Goal: Task Accomplishment & Management: Use online tool/utility

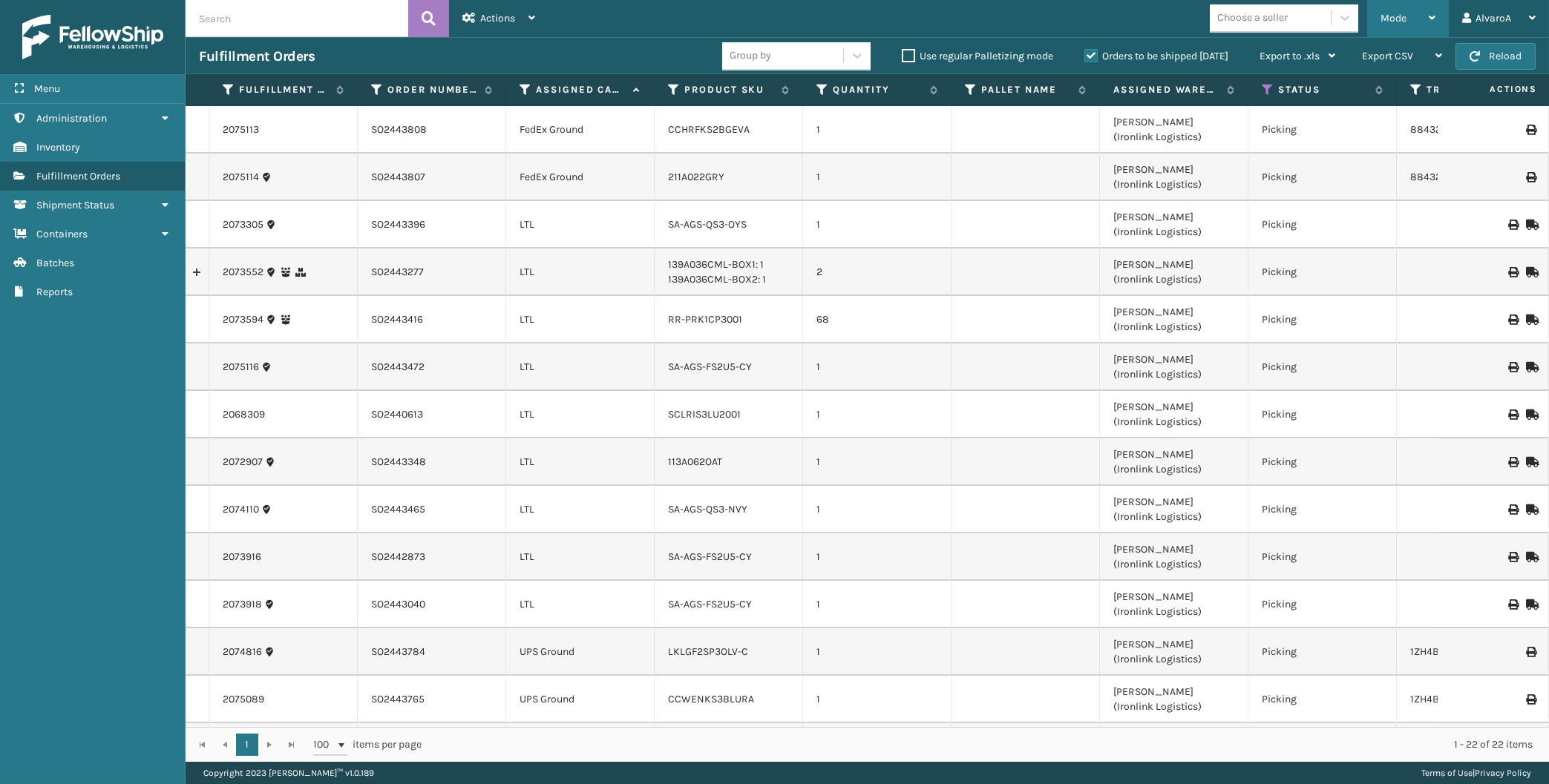
click at [1436, 17] on div "Mode Regular Mode Picking Mode Labeling Mode Exit Scan Mode" at bounding box center [1408, 19] width 82 height 37
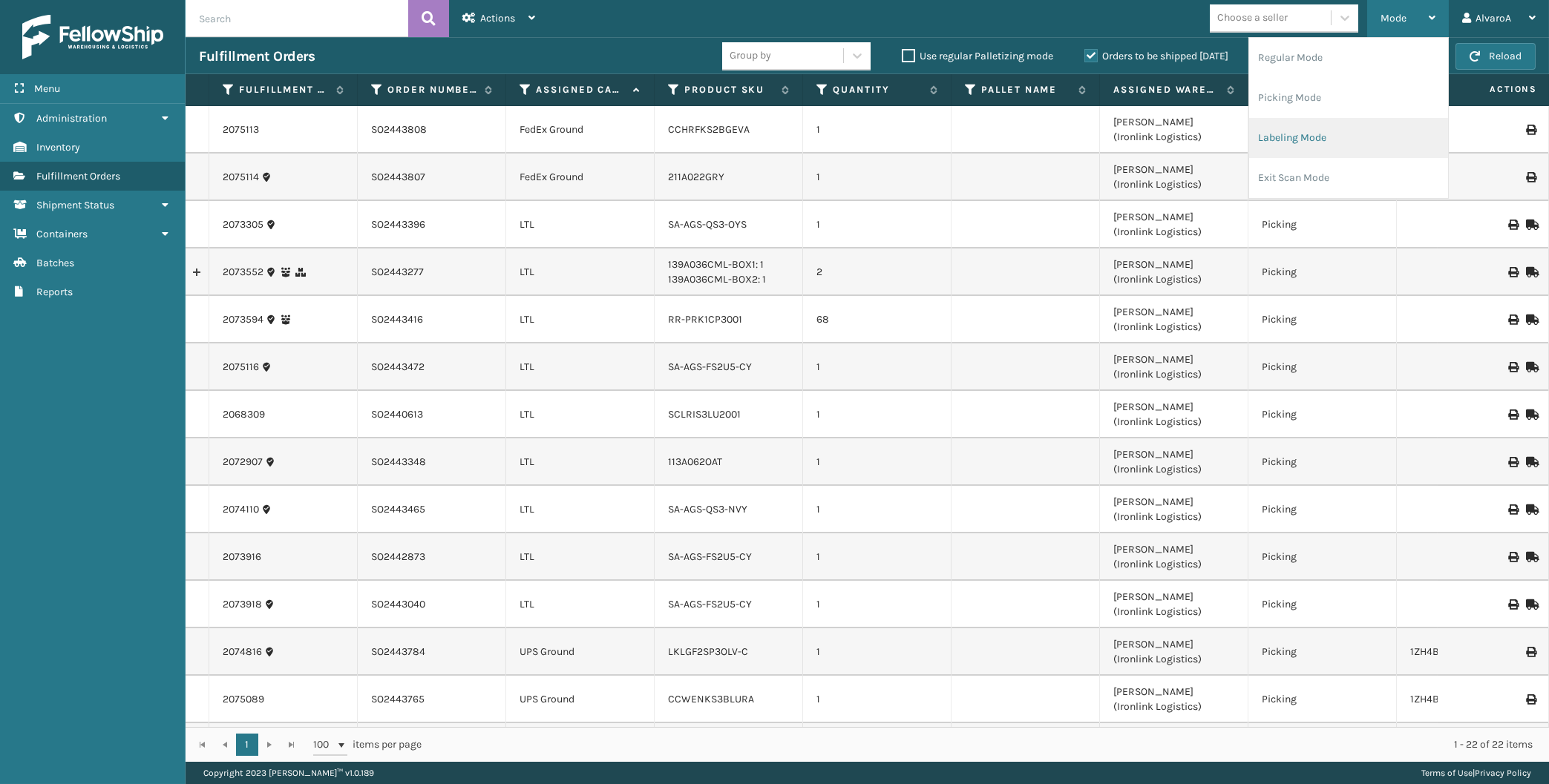
click at [1284, 136] on li "Labeling Mode" at bounding box center [1348, 138] width 199 height 40
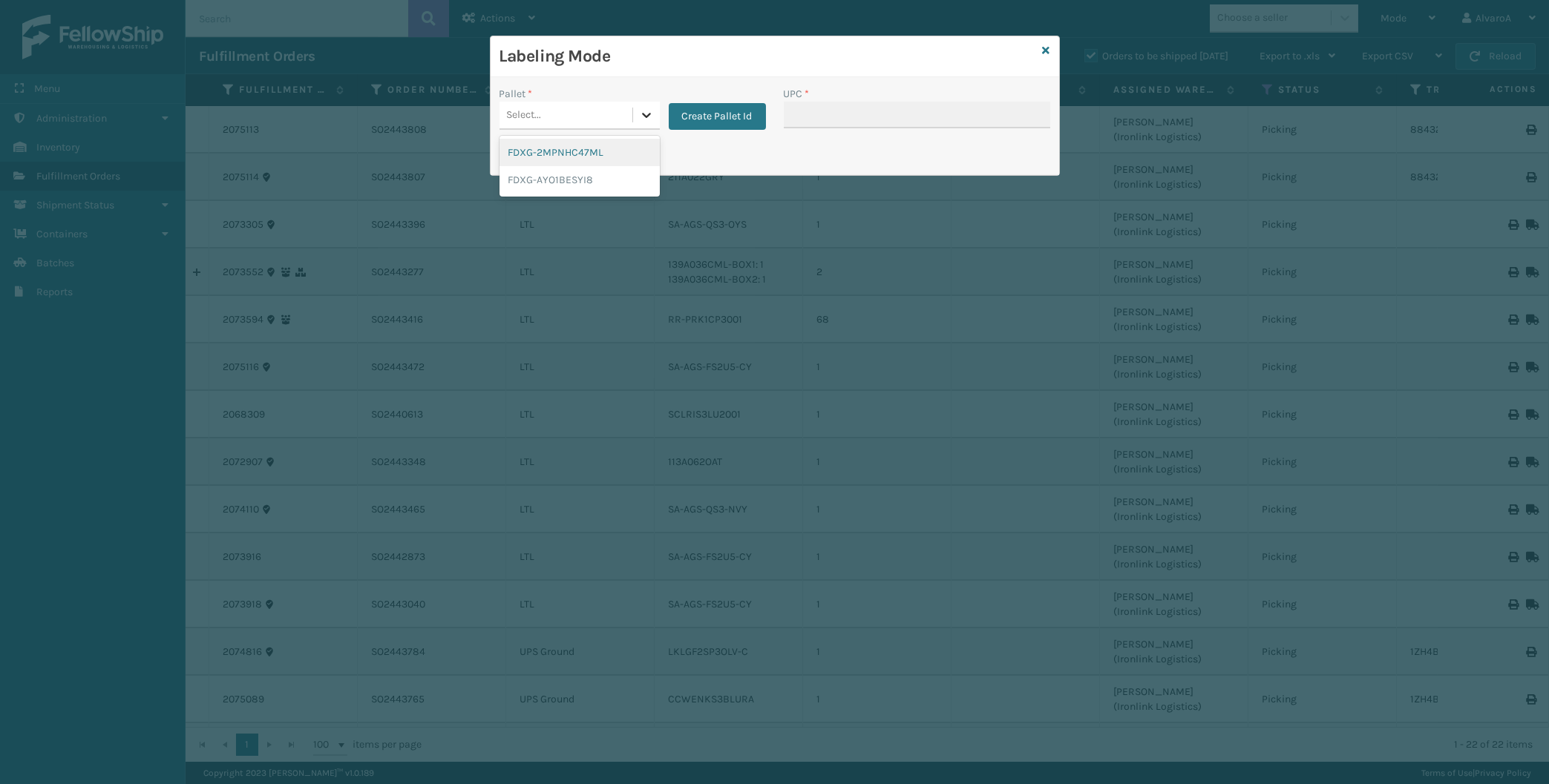
click at [649, 115] on icon at bounding box center [646, 116] width 9 height 5
click at [715, 121] on button "Create Pallet Id" at bounding box center [717, 117] width 97 height 27
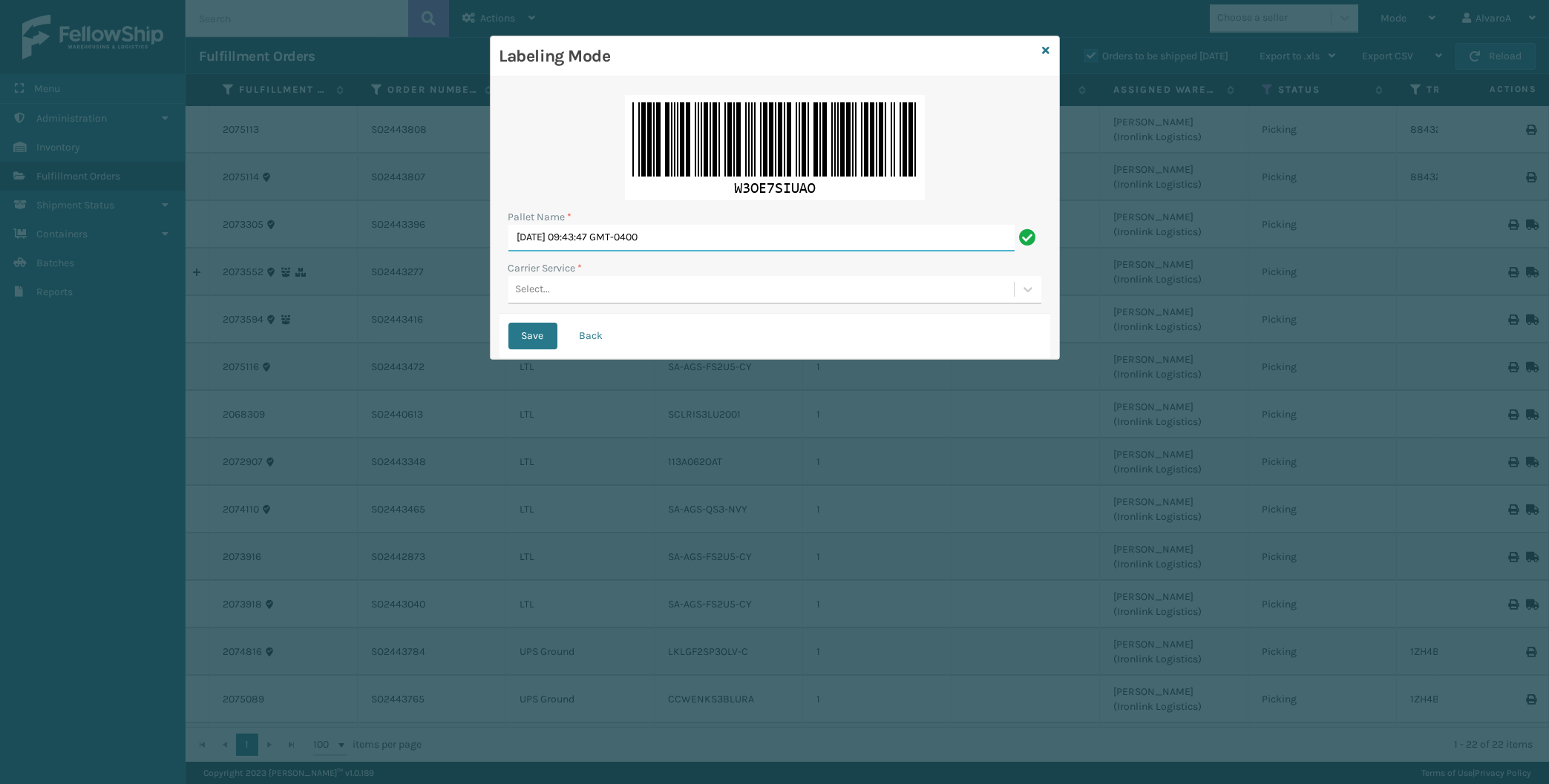
drag, startPoint x: 694, startPoint y: 234, endPoint x: 473, endPoint y: 260, distance: 222.5
click at [508, 252] on input "[DATE] 09:43:47 GMT-0400" at bounding box center [761, 238] width 507 height 27
type input "l"
type input "LPN 508508"
click at [559, 285] on div "Select..." at bounding box center [761, 290] width 506 height 25
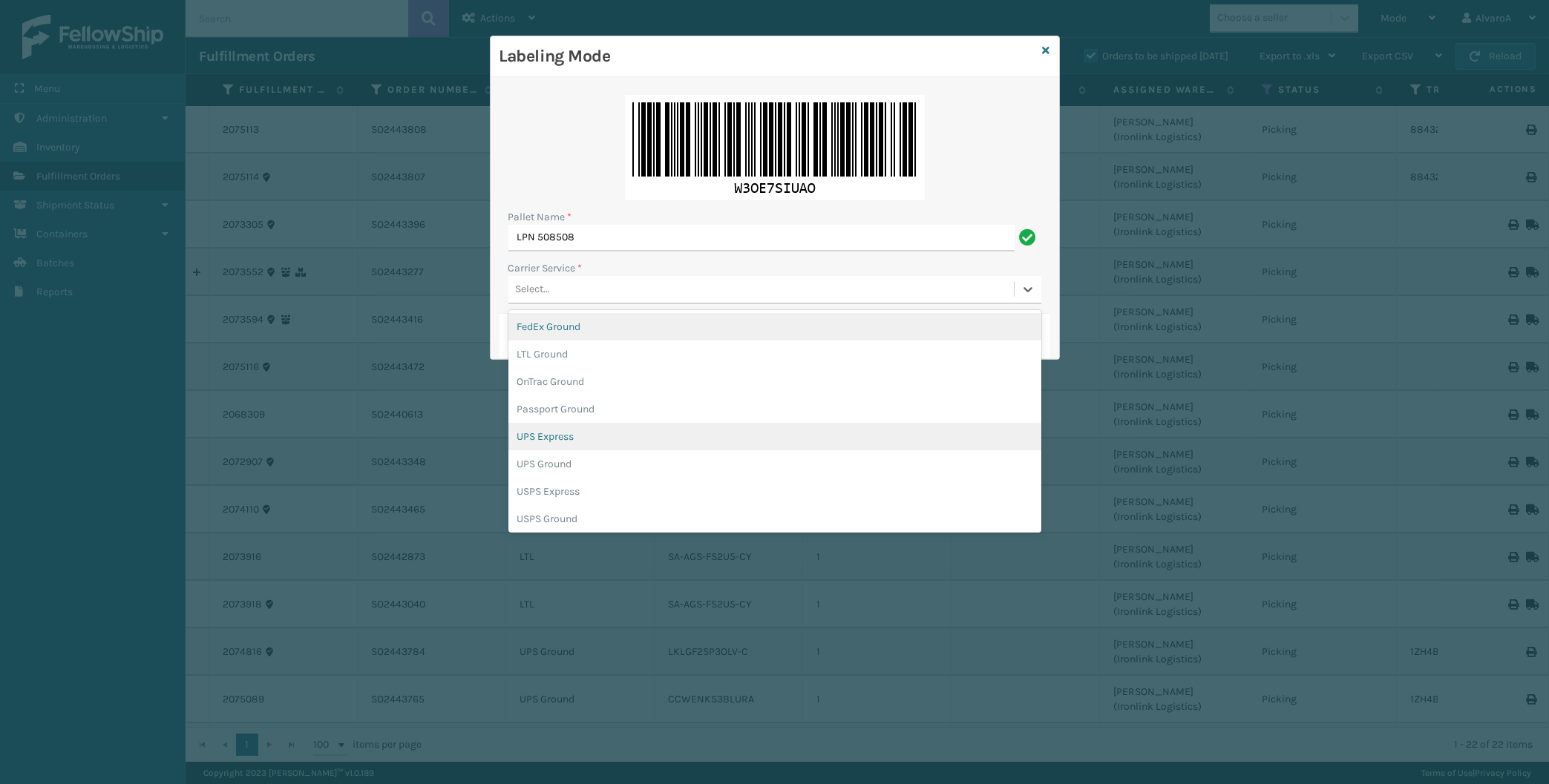
scroll to position [85, 0]
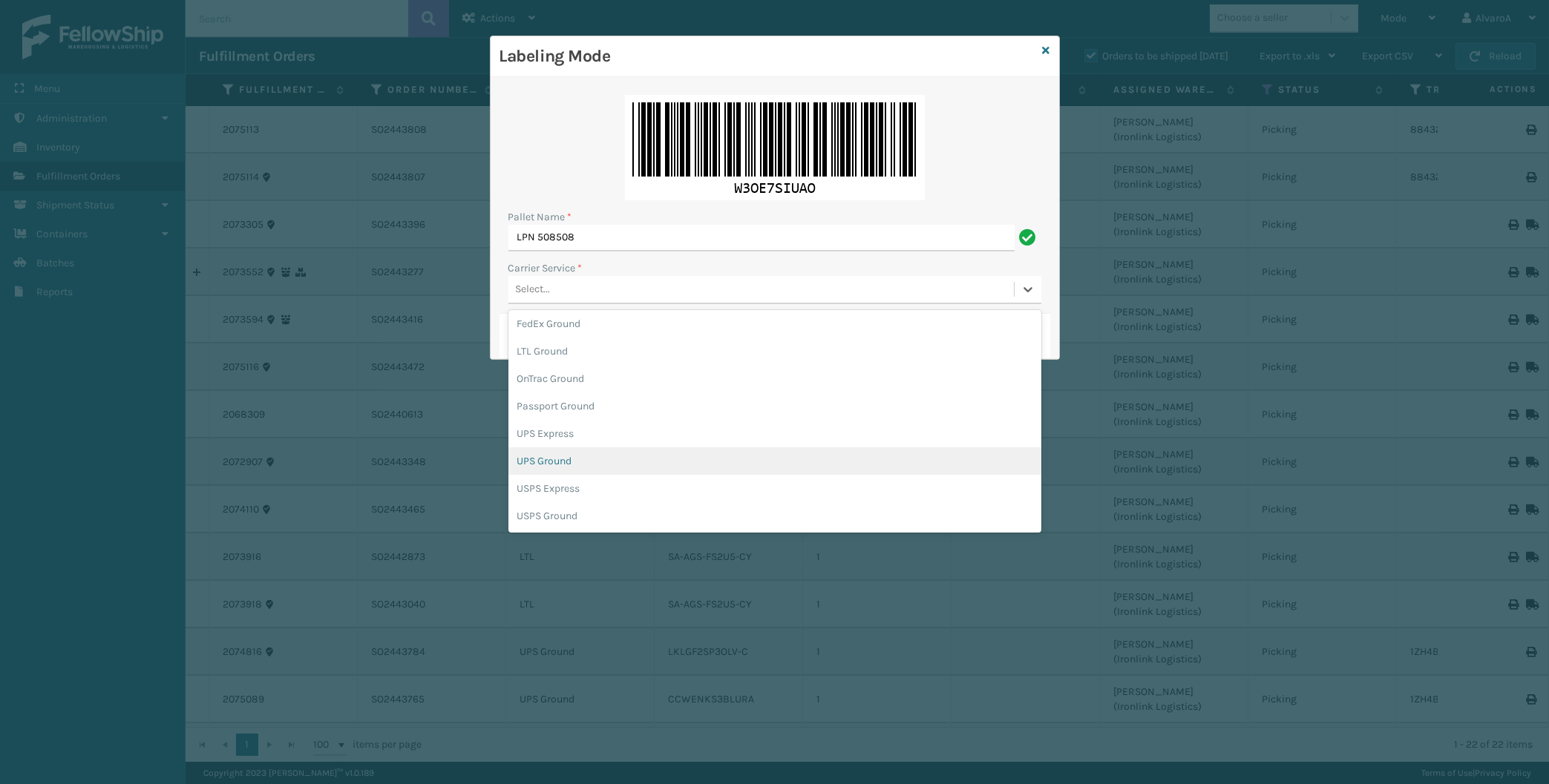
click at [546, 466] on div "UPS Ground" at bounding box center [774, 461] width 533 height 28
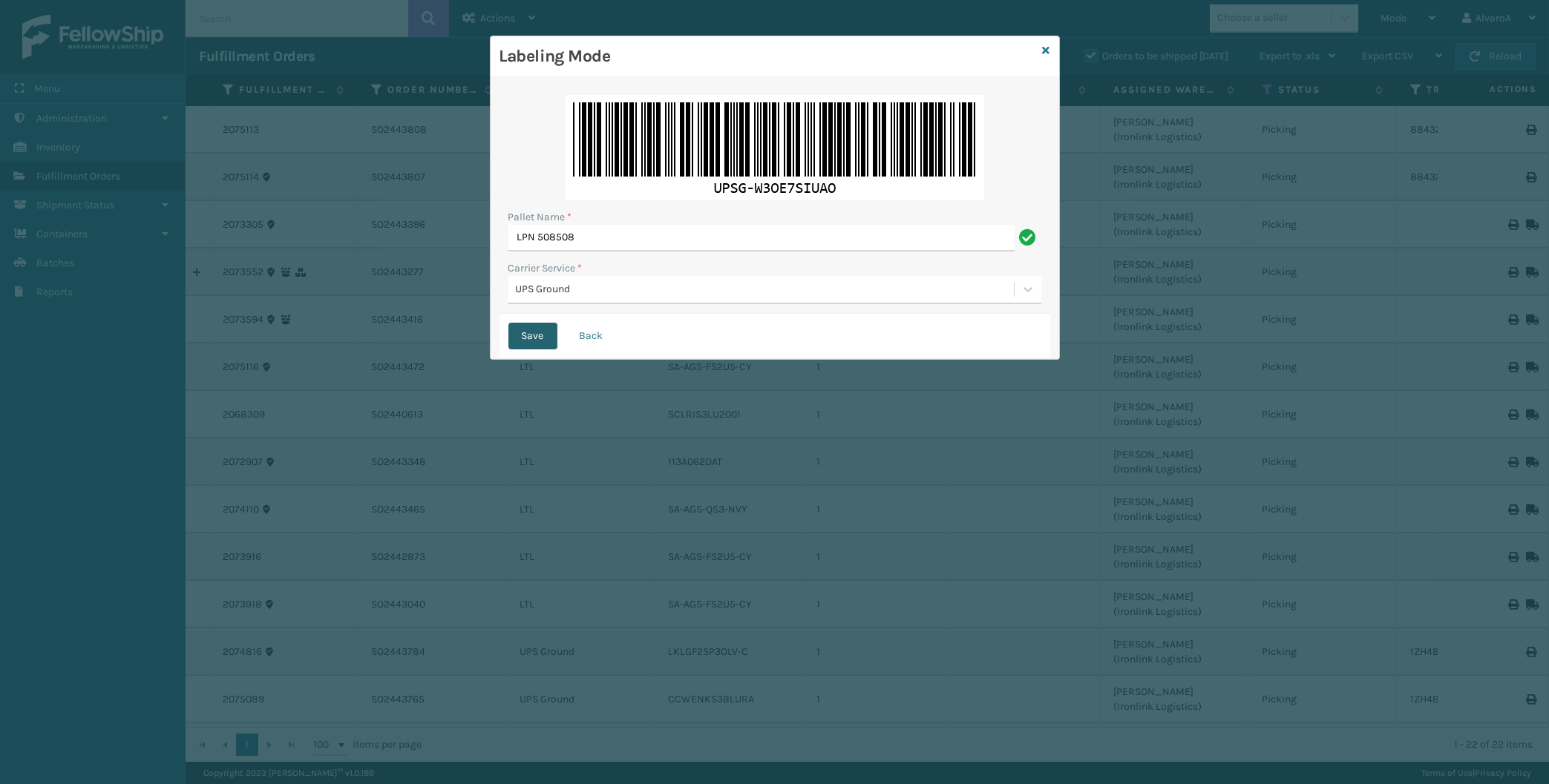
click at [556, 333] on button "Save" at bounding box center [532, 336] width 49 height 27
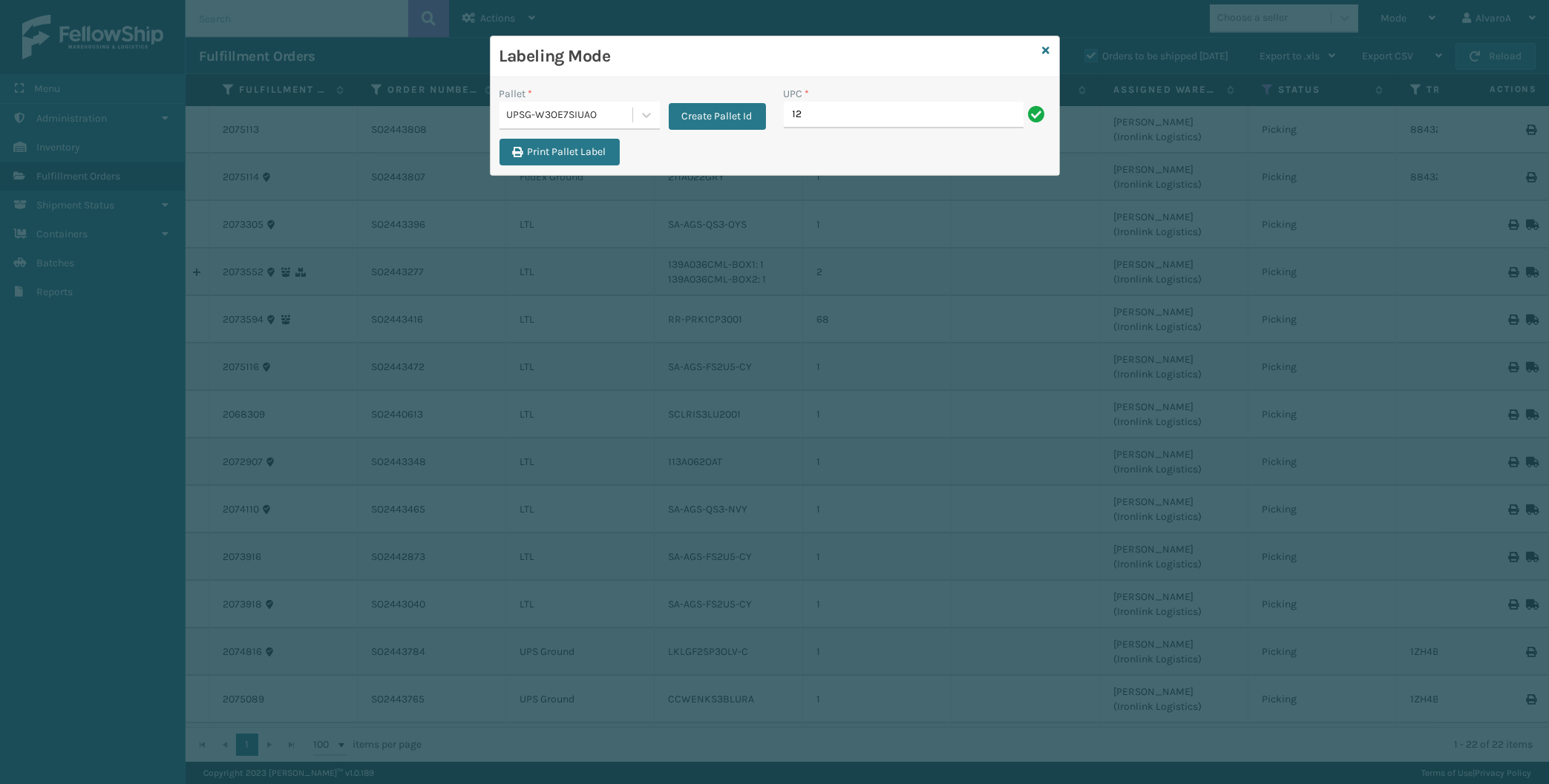
type input "1"
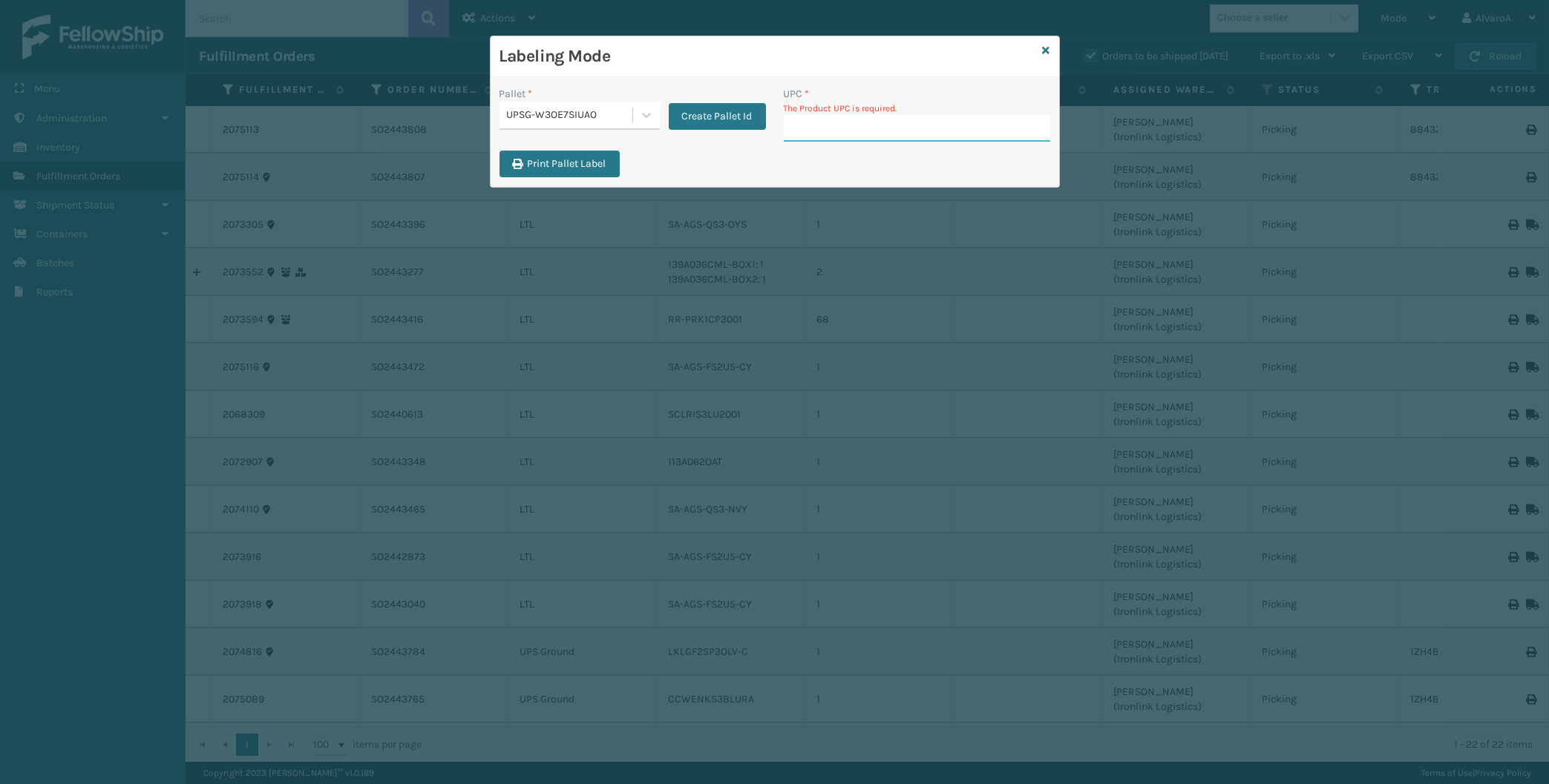
paste input "131A013NVY"
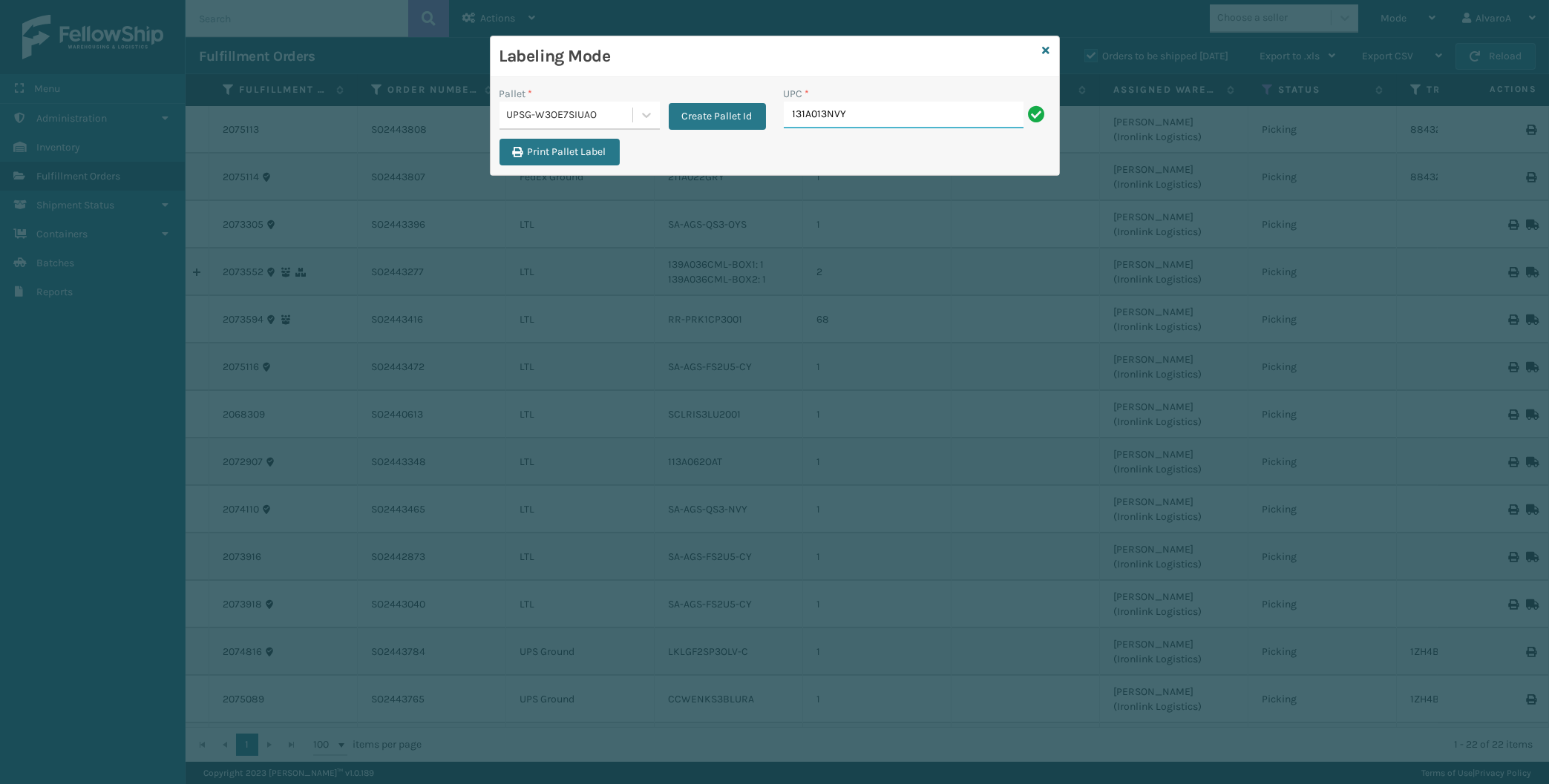
type input "131A013NVY"
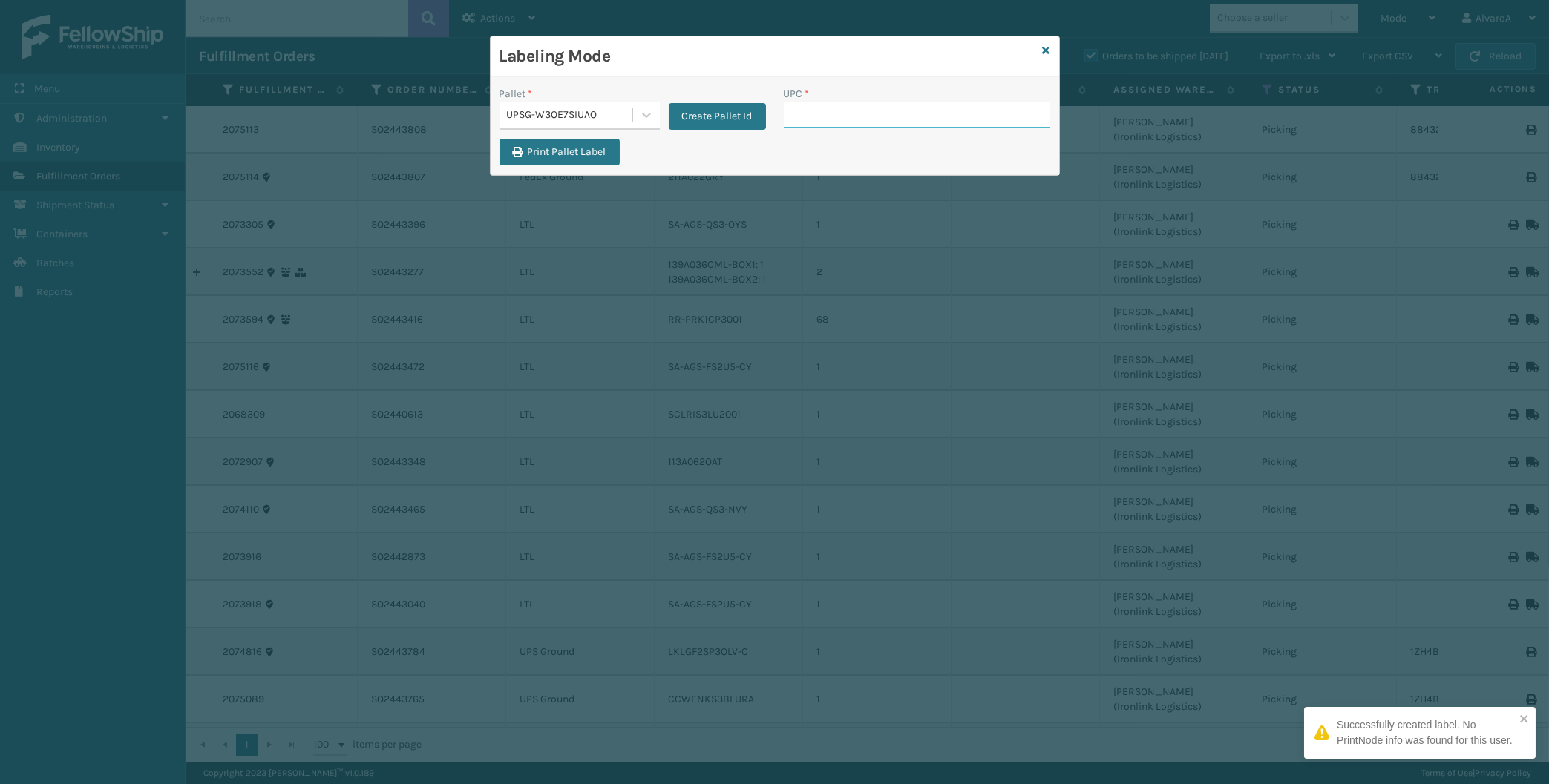
paste input "123A036LTG"
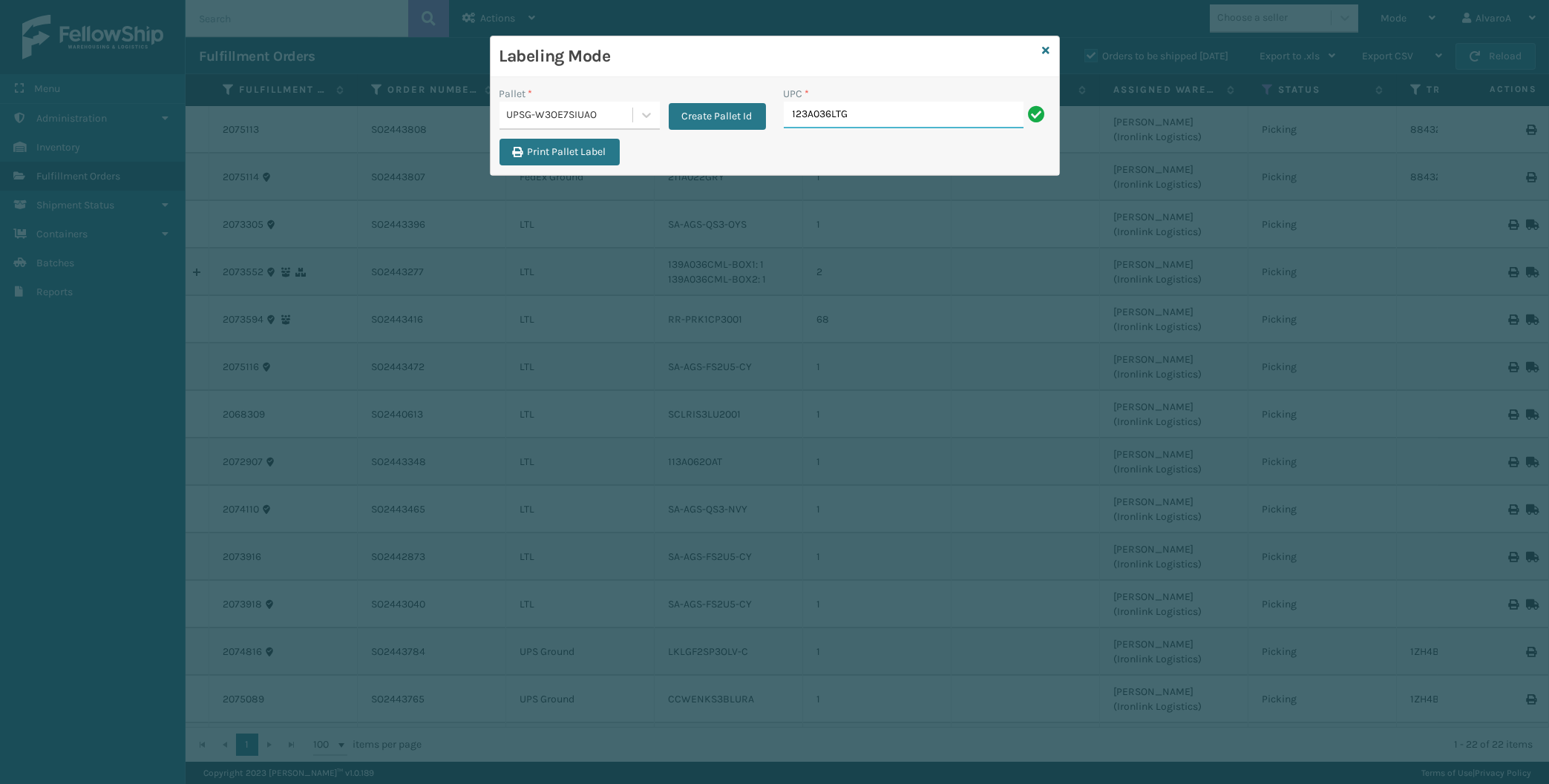
type input "123A036LTG"
paste input "LKLGF2SP1GU3051"
type input "LKLGF2SP1GU3051"
paste input "510A003CML"
type input "510A003CML"
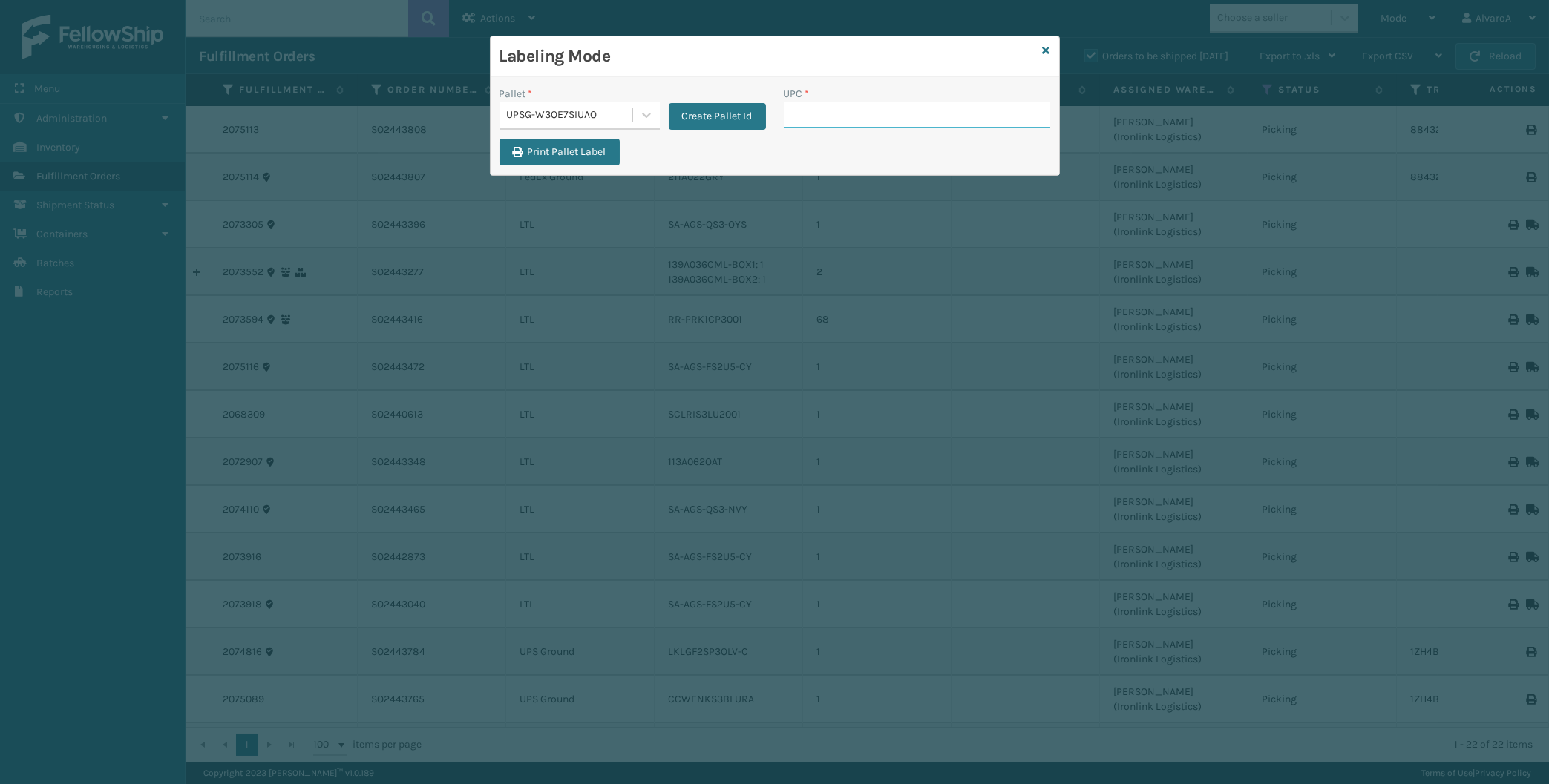
paste input "LKLGF2SP3OLV-C"
type input "LKLGF2SP3OLV-C"
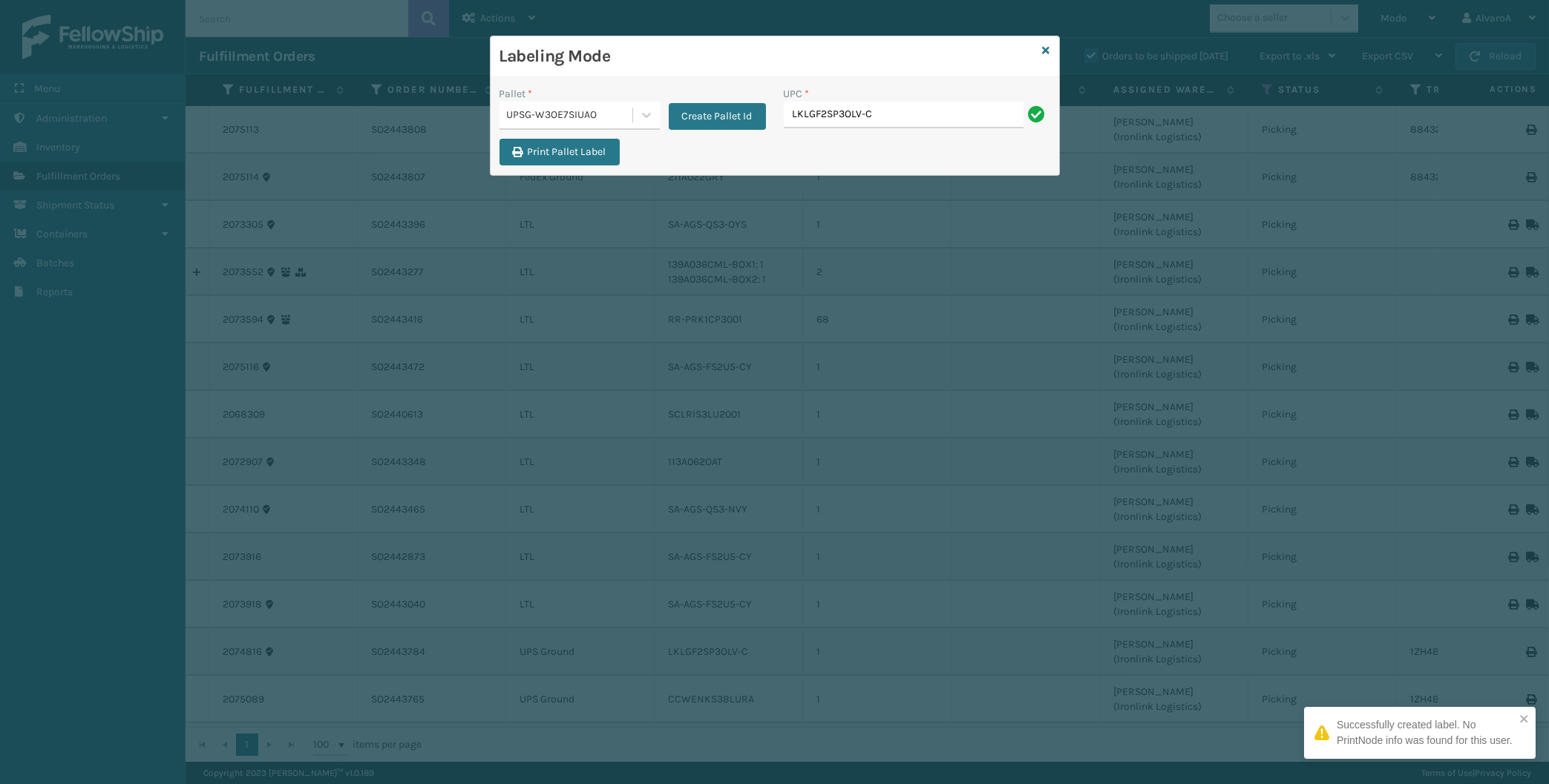
type input "LKLGF2SP3OLV-C"
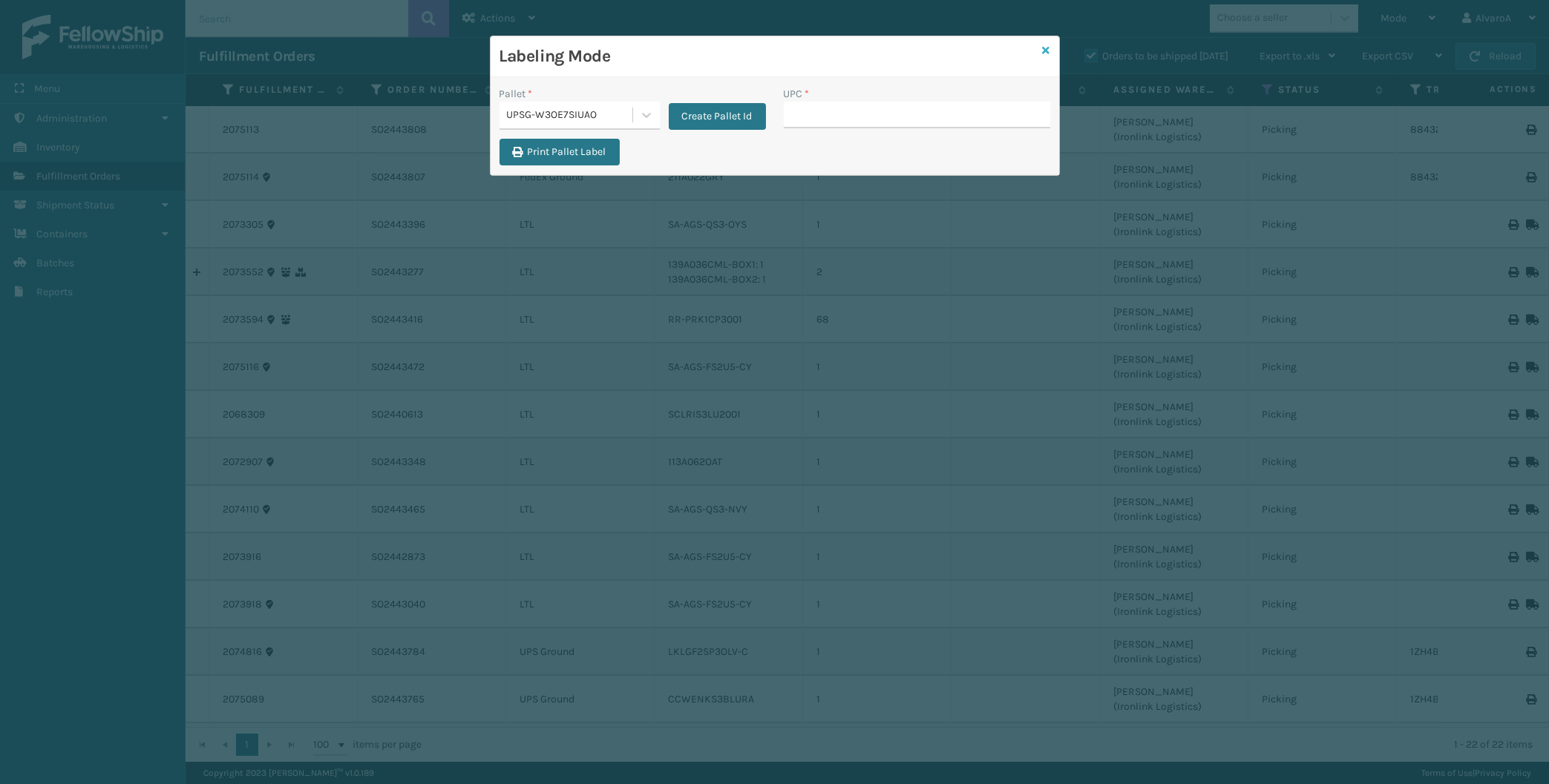
click at [1047, 54] on icon at bounding box center [1046, 51] width 7 height 11
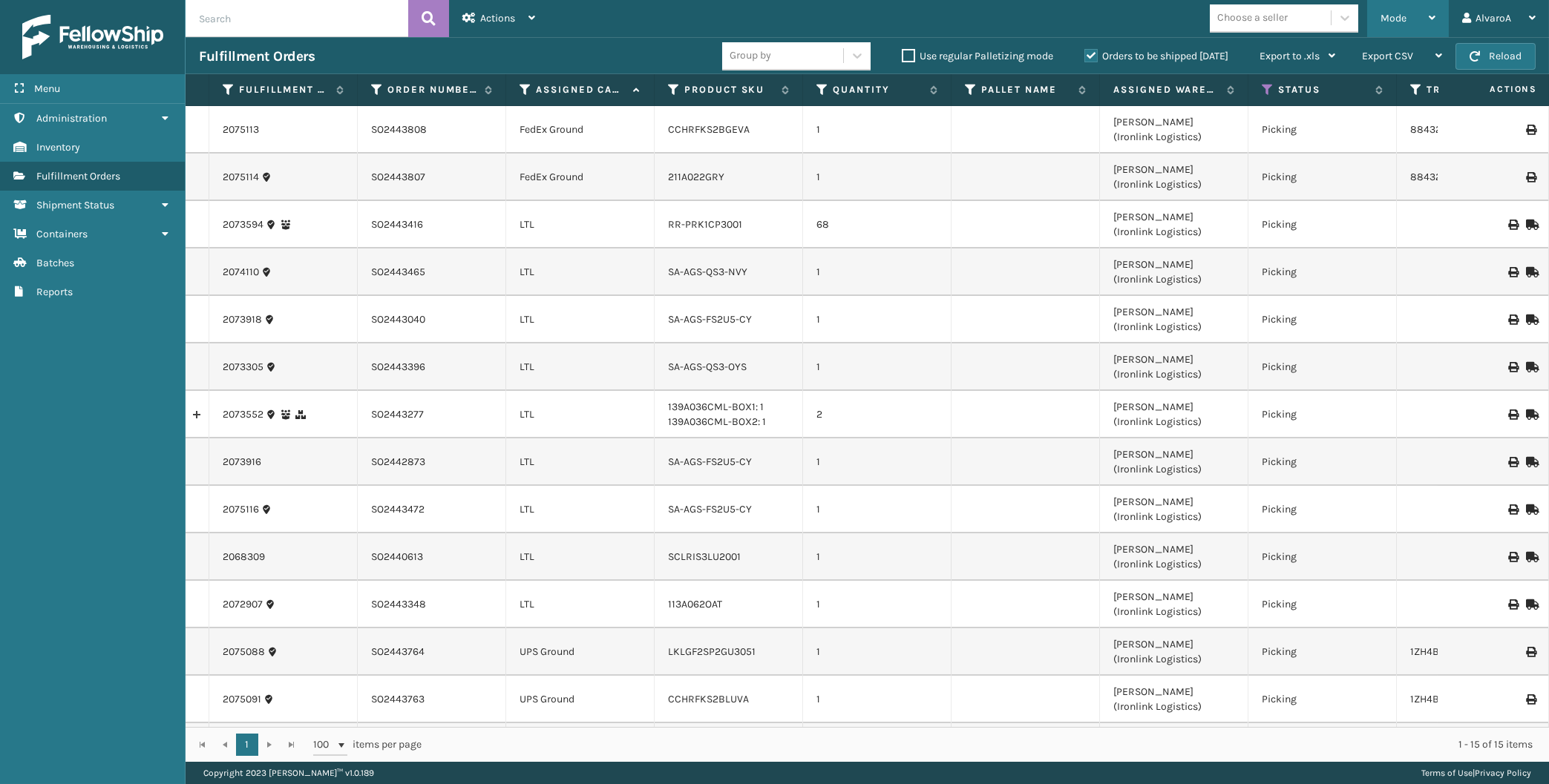
click at [1422, 20] on div "Mode" at bounding box center [1408, 19] width 55 height 37
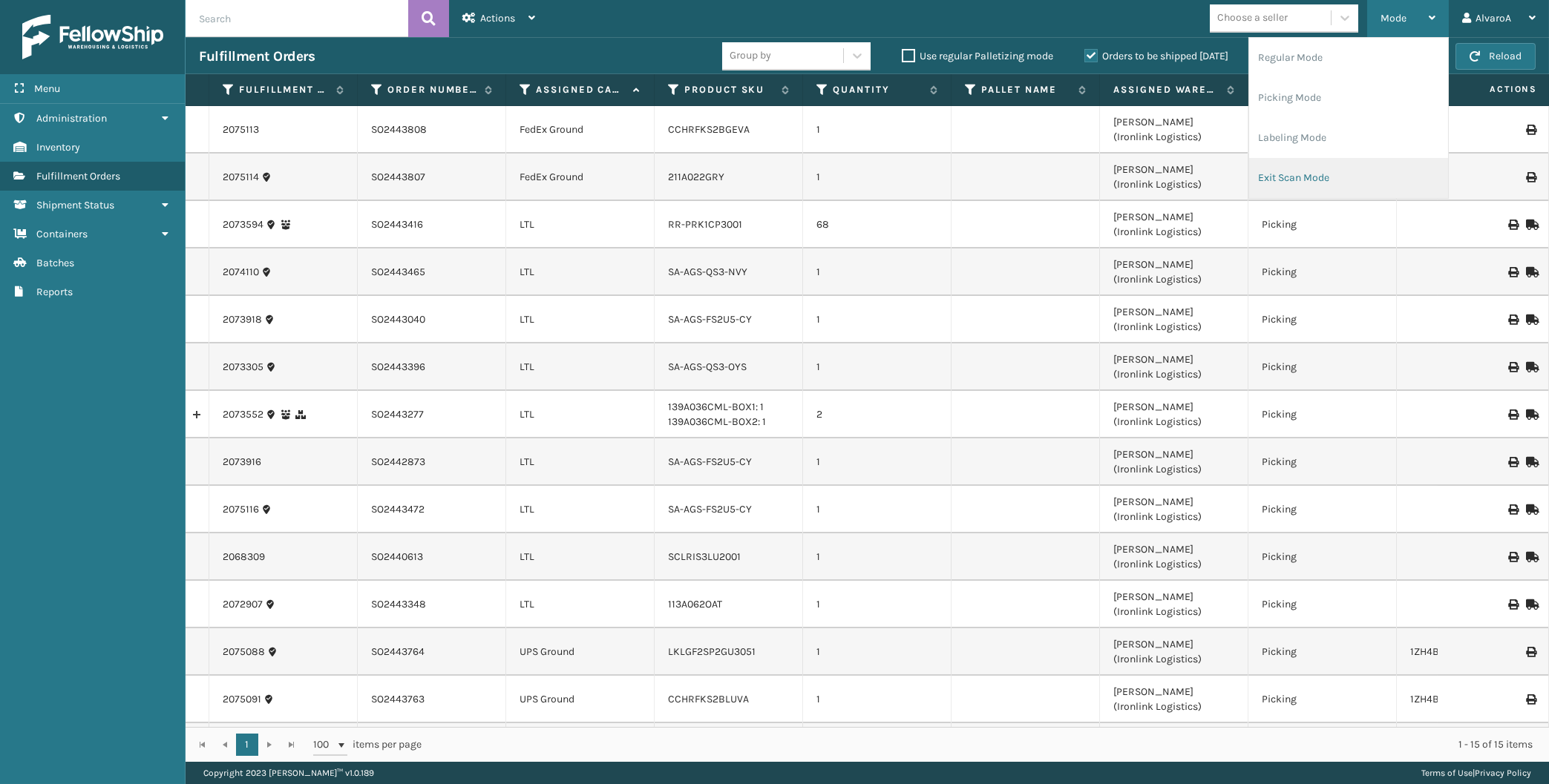
click at [1295, 171] on li "Exit Scan Mode" at bounding box center [1348, 178] width 199 height 40
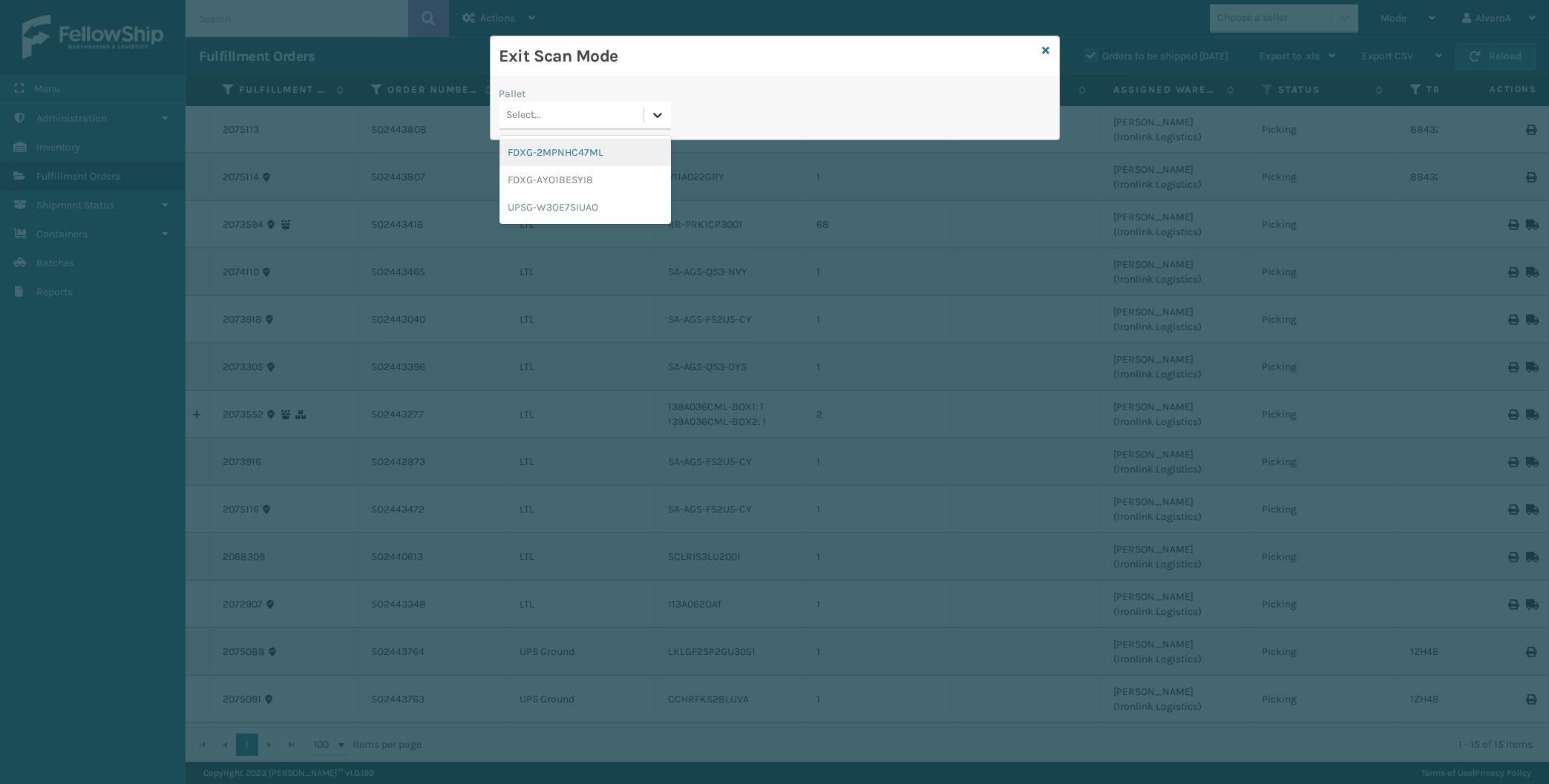
click at [659, 109] on icon at bounding box center [657, 115] width 15 height 15
click at [567, 198] on div "UPSG-W3OE7SIUAO" at bounding box center [585, 207] width 172 height 28
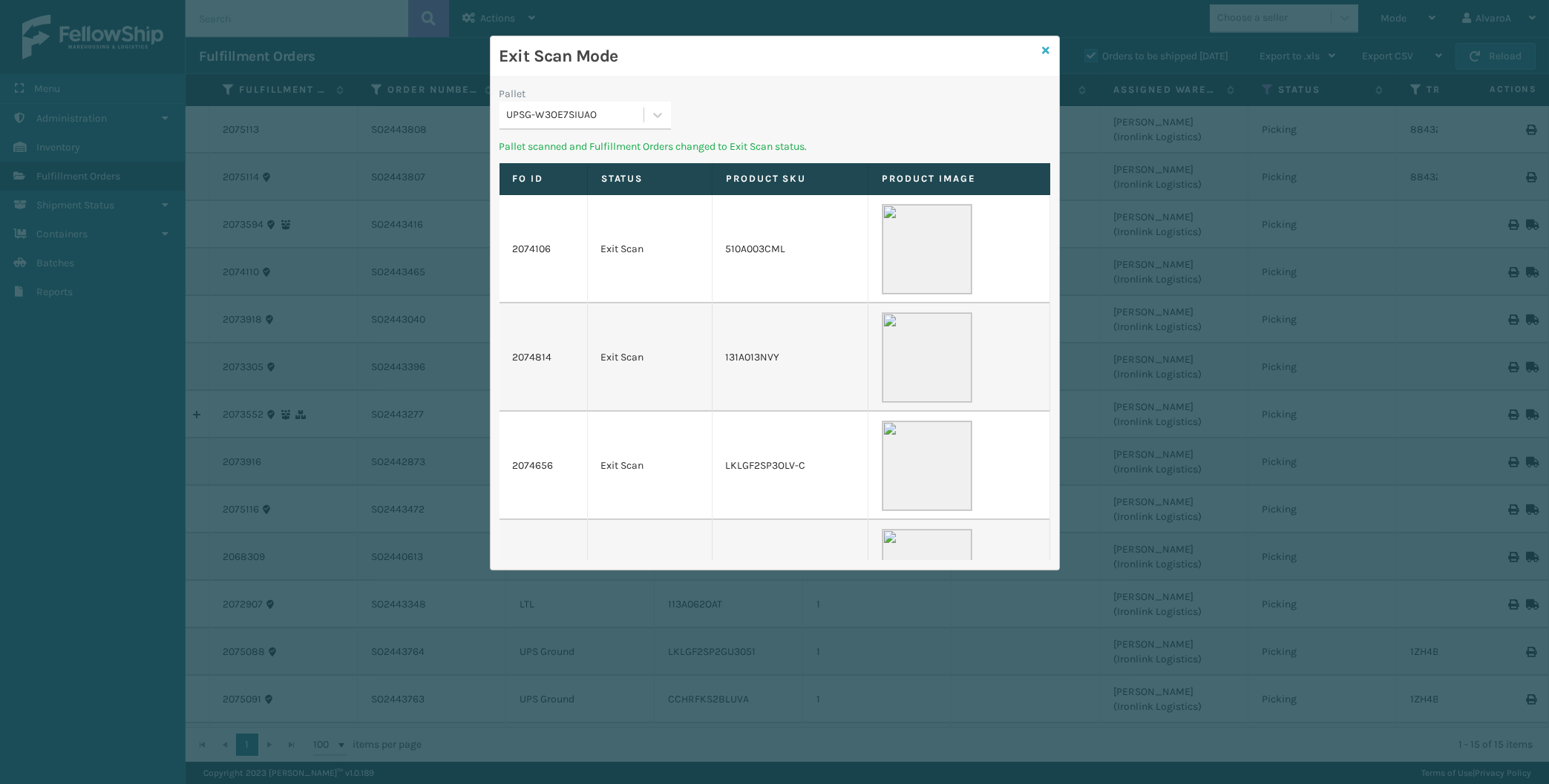
click at [1046, 52] on icon at bounding box center [1046, 51] width 7 height 11
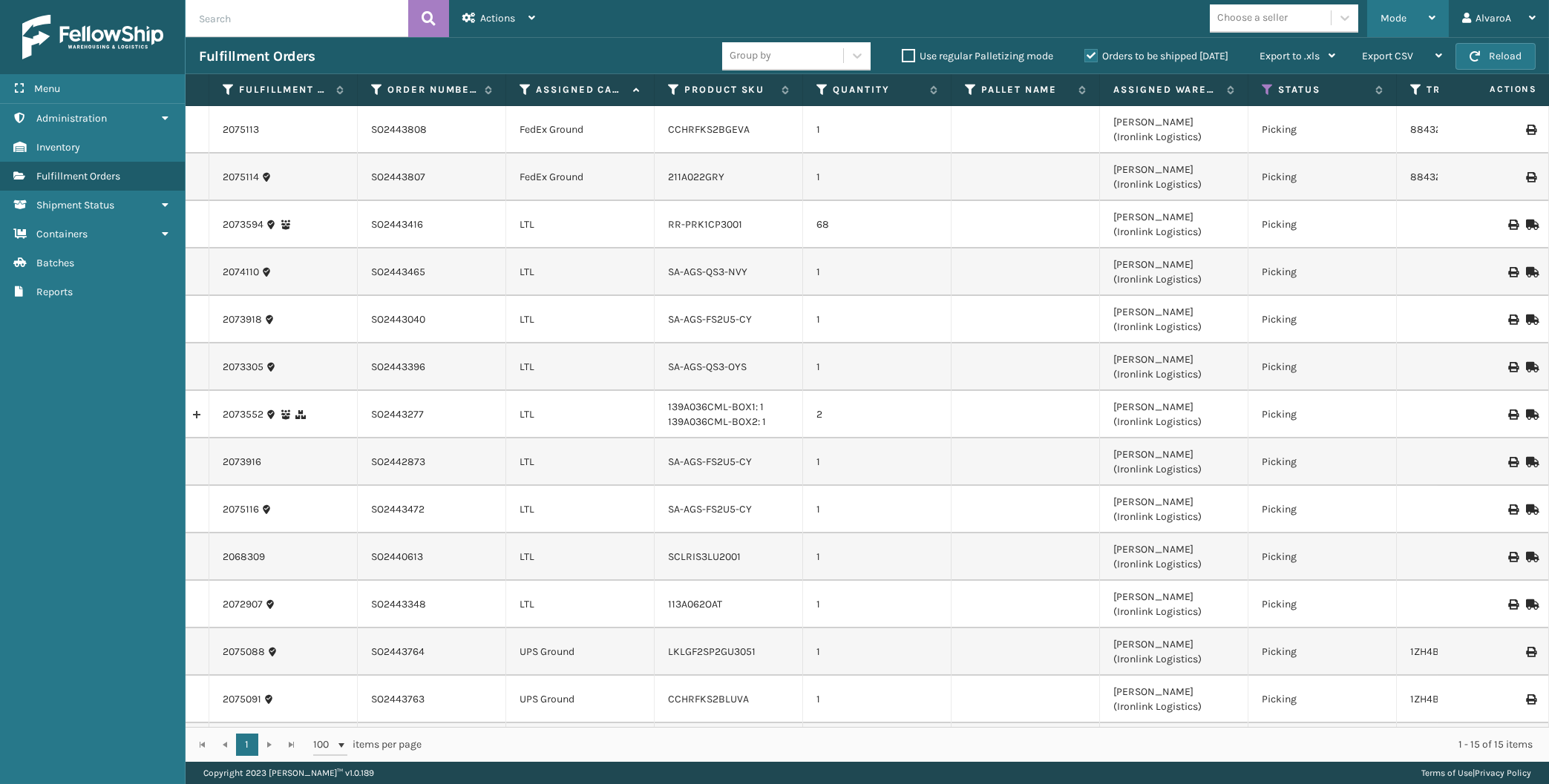
click at [1391, 12] on div "Mode" at bounding box center [1408, 19] width 55 height 37
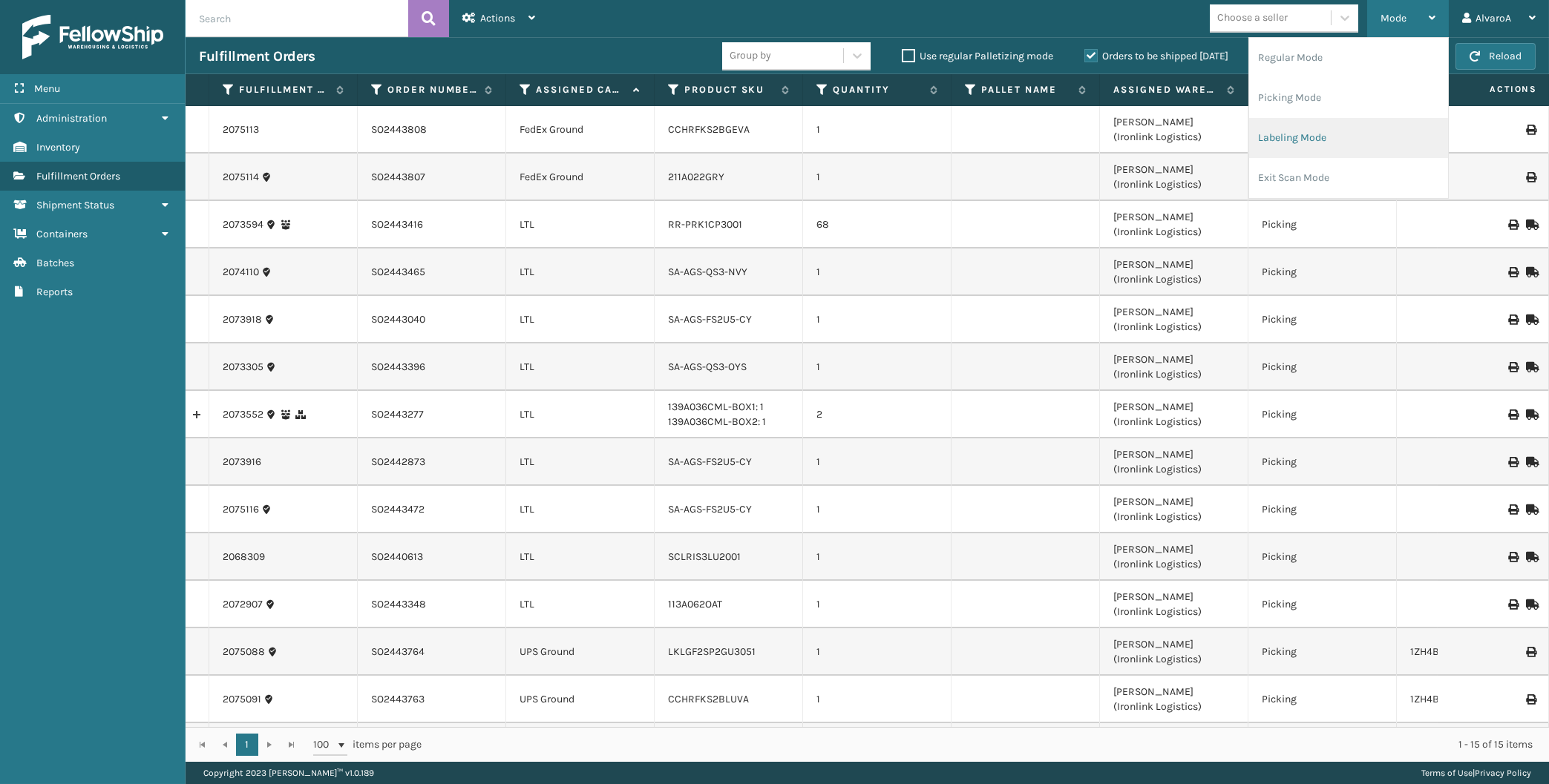
click at [1281, 143] on li "Labeling Mode" at bounding box center [1348, 138] width 199 height 40
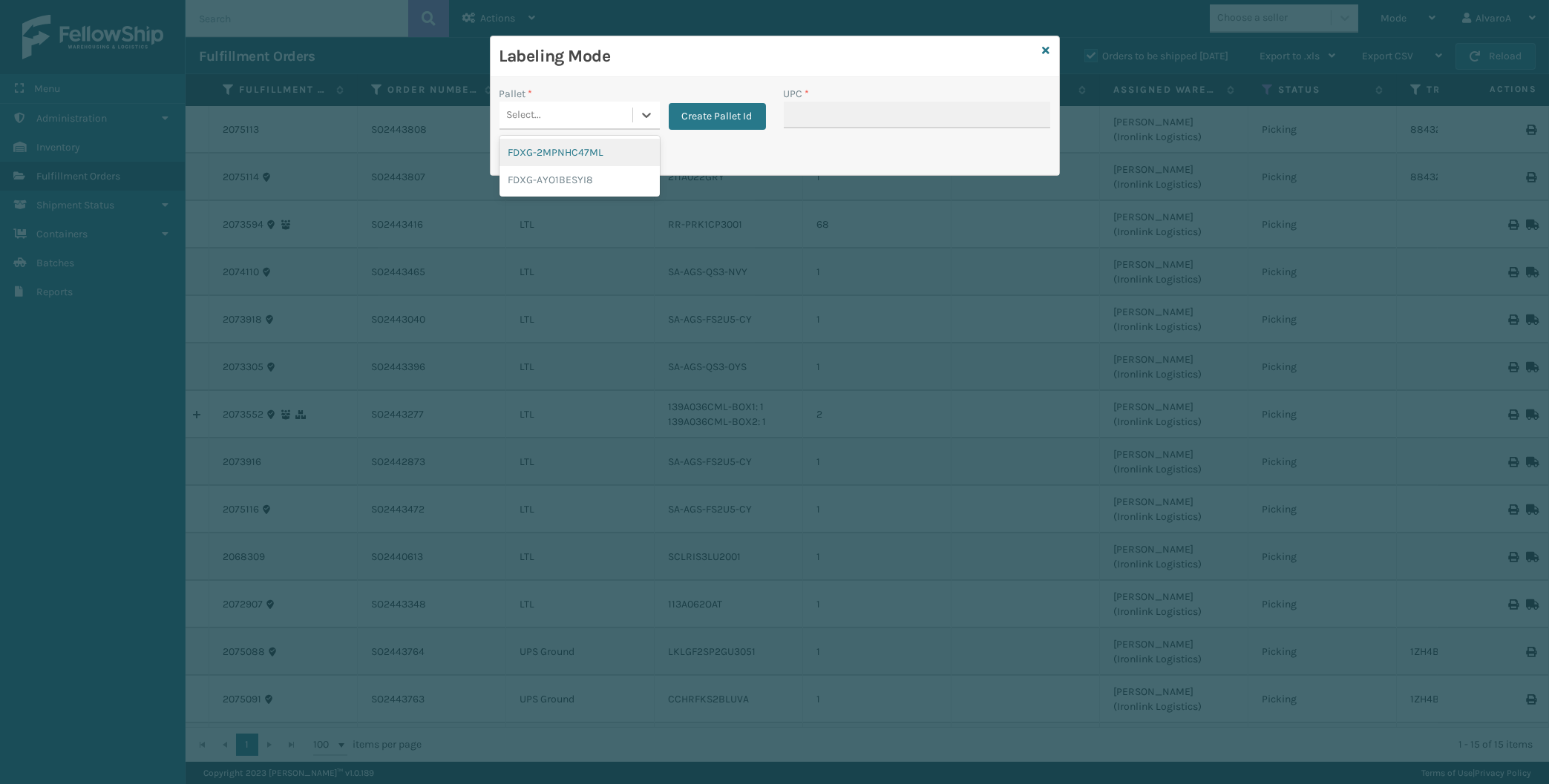
click at [627, 111] on div "Select..." at bounding box center [565, 116] width 133 height 25
click at [699, 110] on button "Create Pallet Id" at bounding box center [717, 117] width 97 height 27
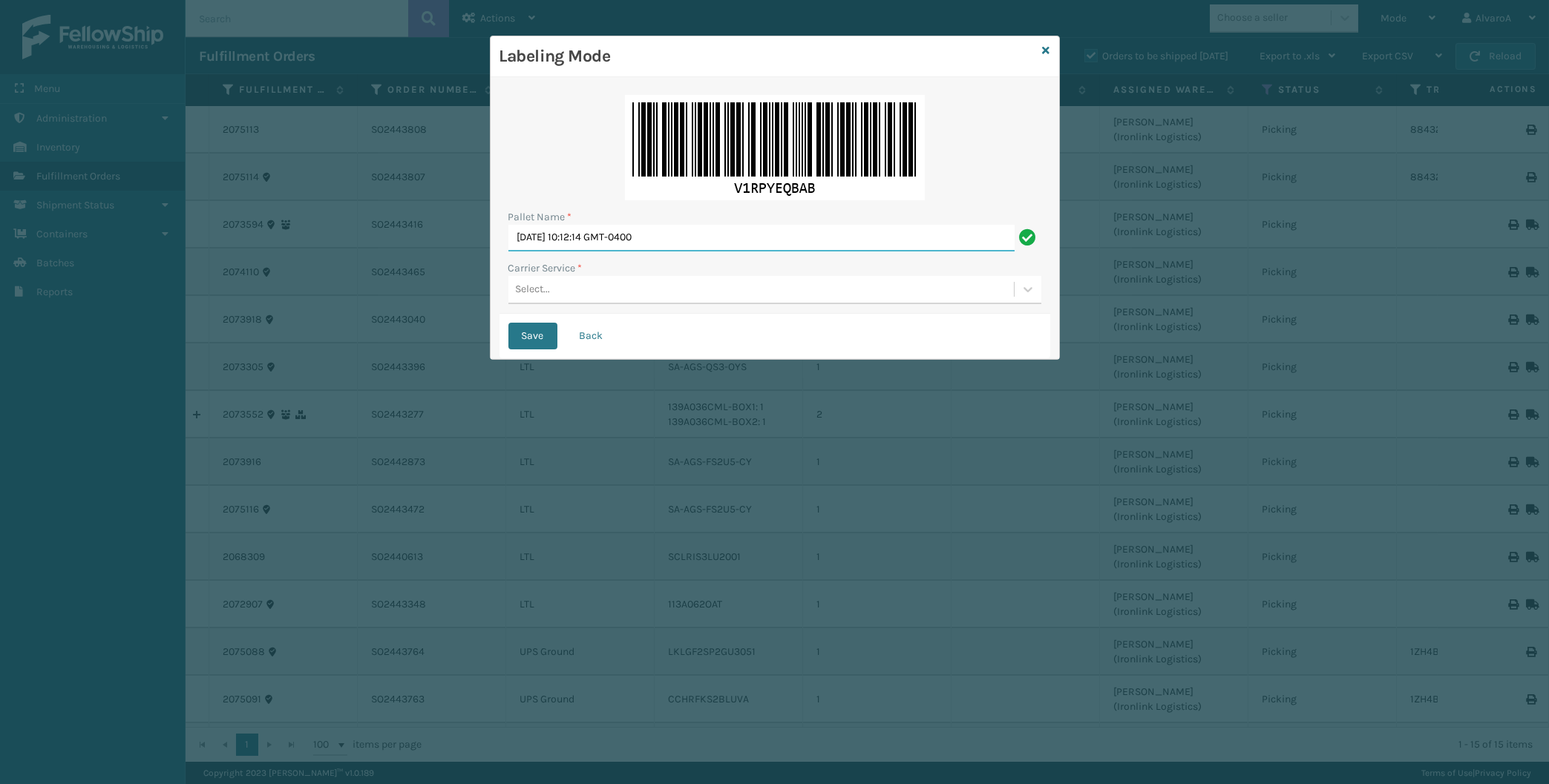
drag, startPoint x: 705, startPoint y: 240, endPoint x: 507, endPoint y: 255, distance: 198.6
click at [508, 252] on input "[DATE] 10:12:14 GMT-0400" at bounding box center [761, 238] width 507 height 27
type input "LPN 508509 #1"
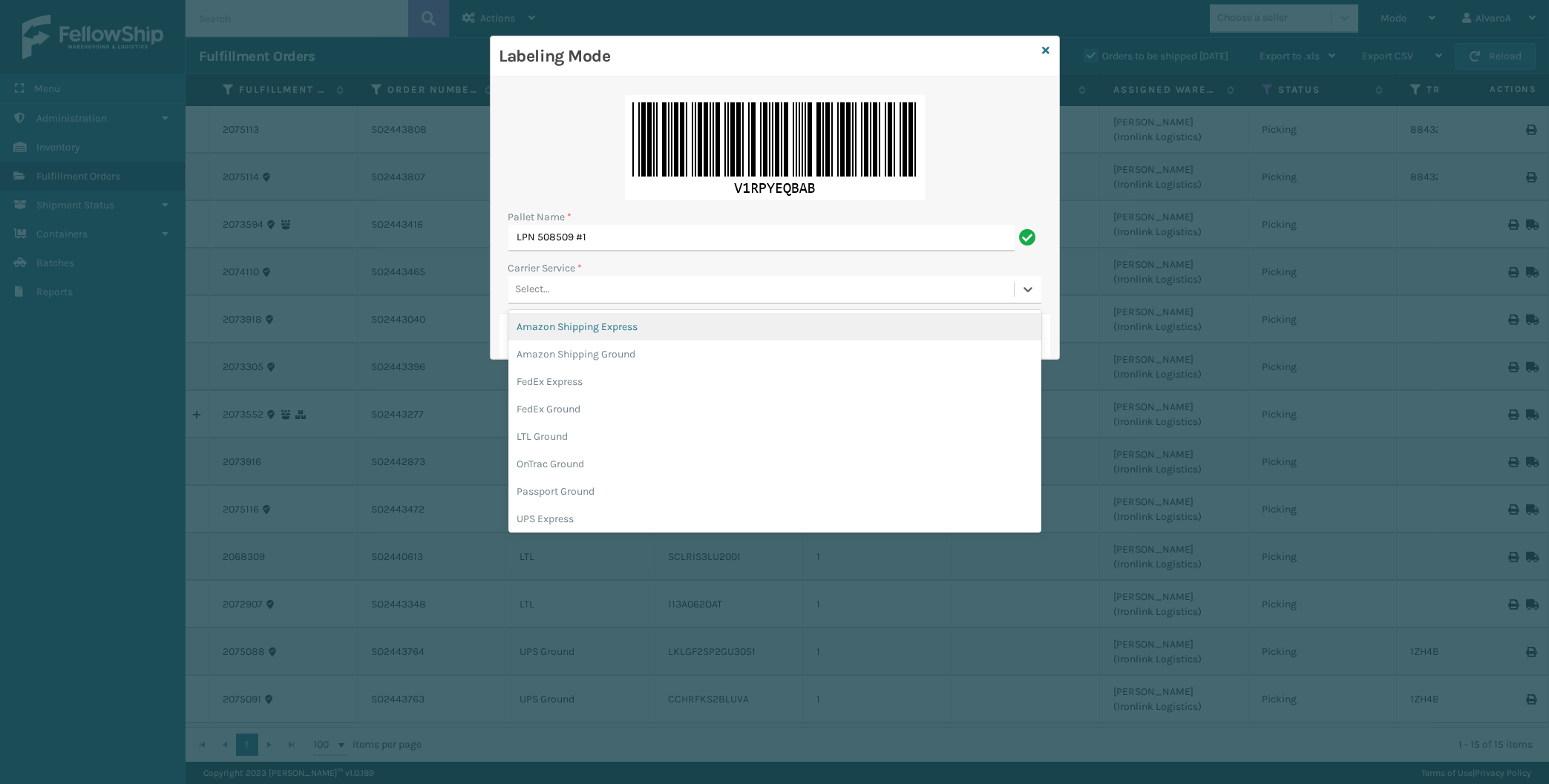
click at [530, 287] on div "Select..." at bounding box center [532, 290] width 35 height 16
click at [553, 413] on div "FedEx Ground" at bounding box center [774, 408] width 533 height 28
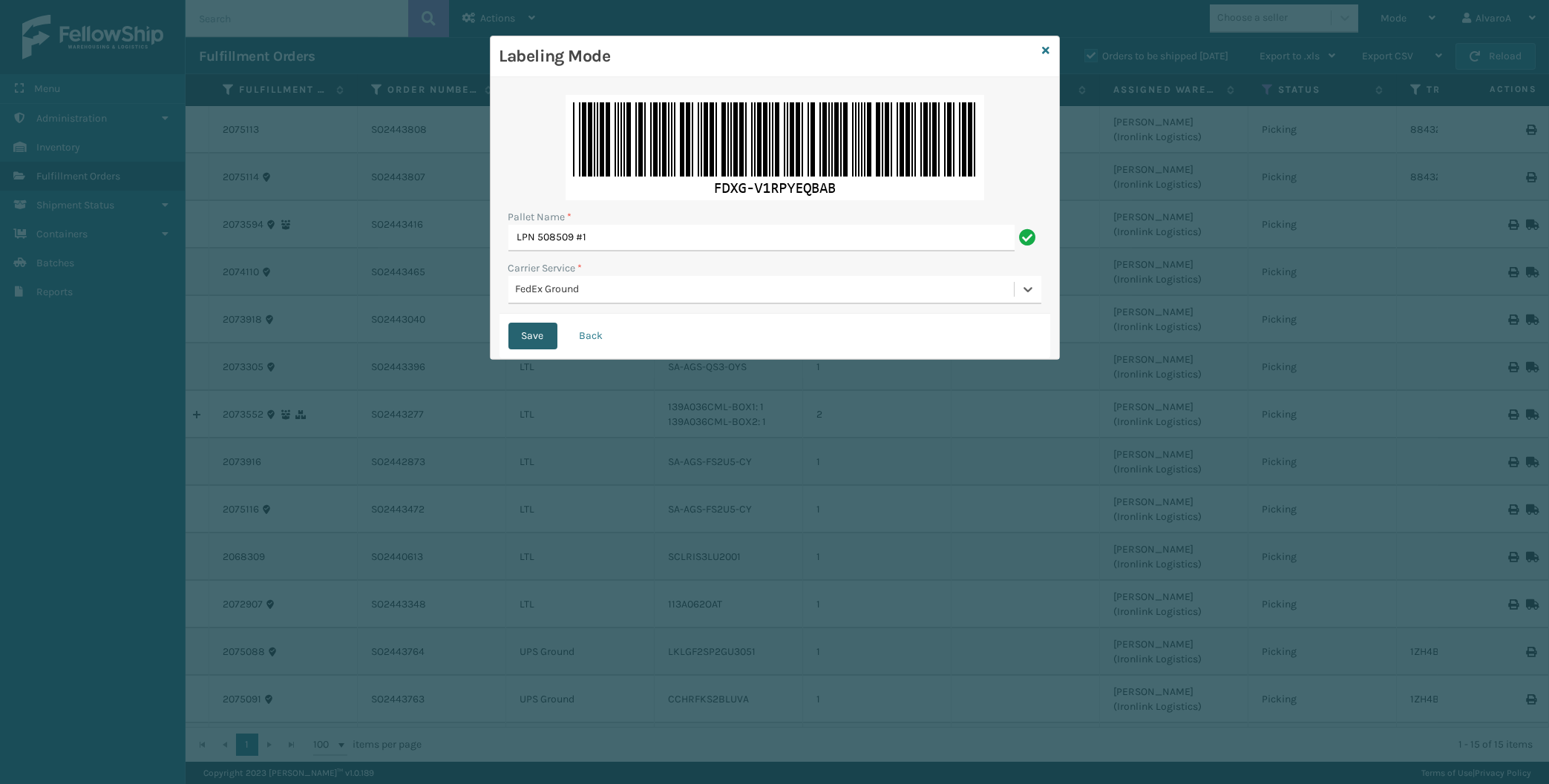
click at [542, 345] on button "Save" at bounding box center [532, 336] width 49 height 27
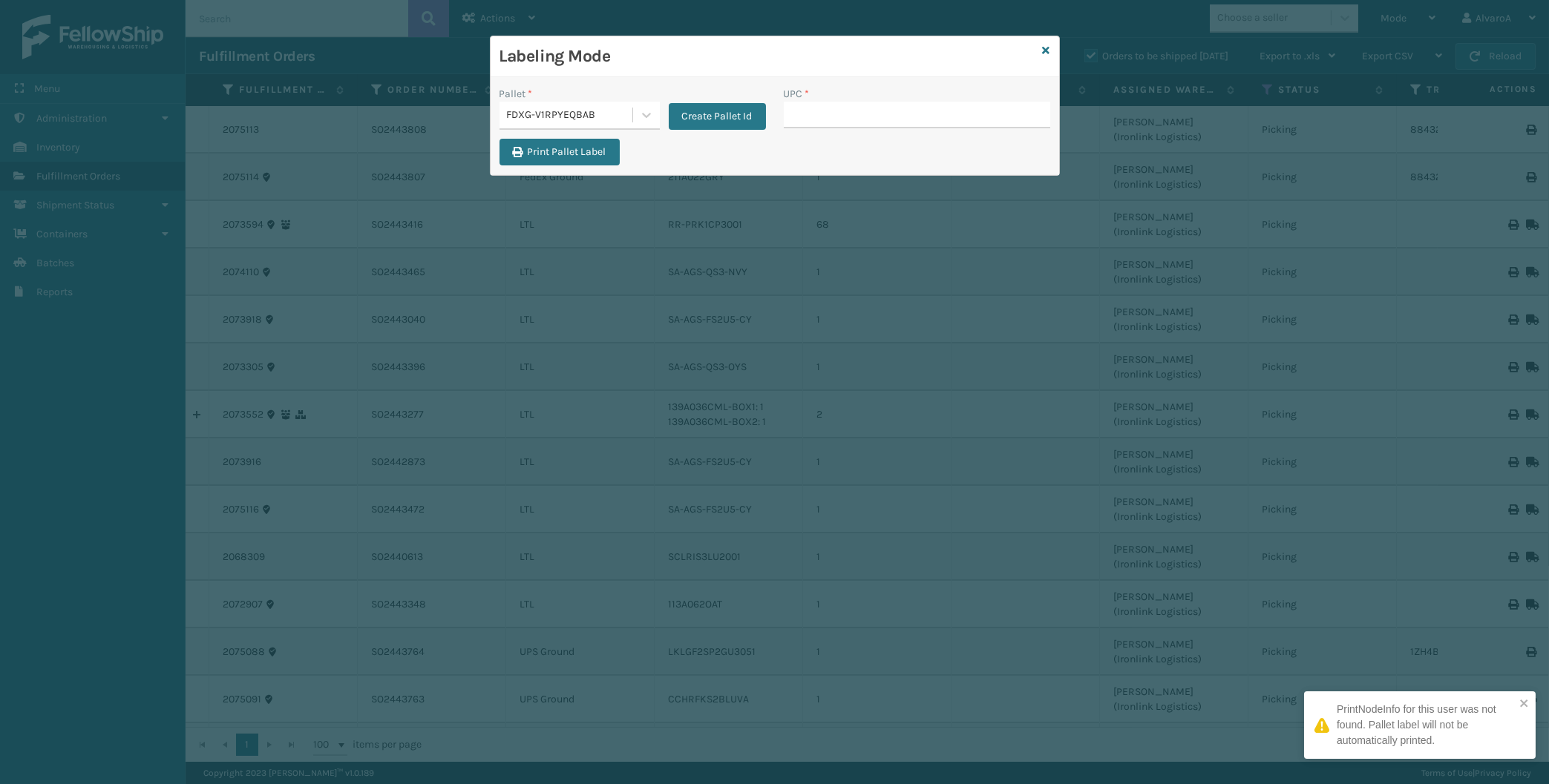
click at [545, 335] on div "Labeling Mode Pallet * FDXG-V1RPYEQBAB Create Pallet Id UPC * Print Pallet Label" at bounding box center [774, 392] width 1549 height 784
click at [797, 115] on input "UPC *" at bounding box center [916, 115] width 266 height 27
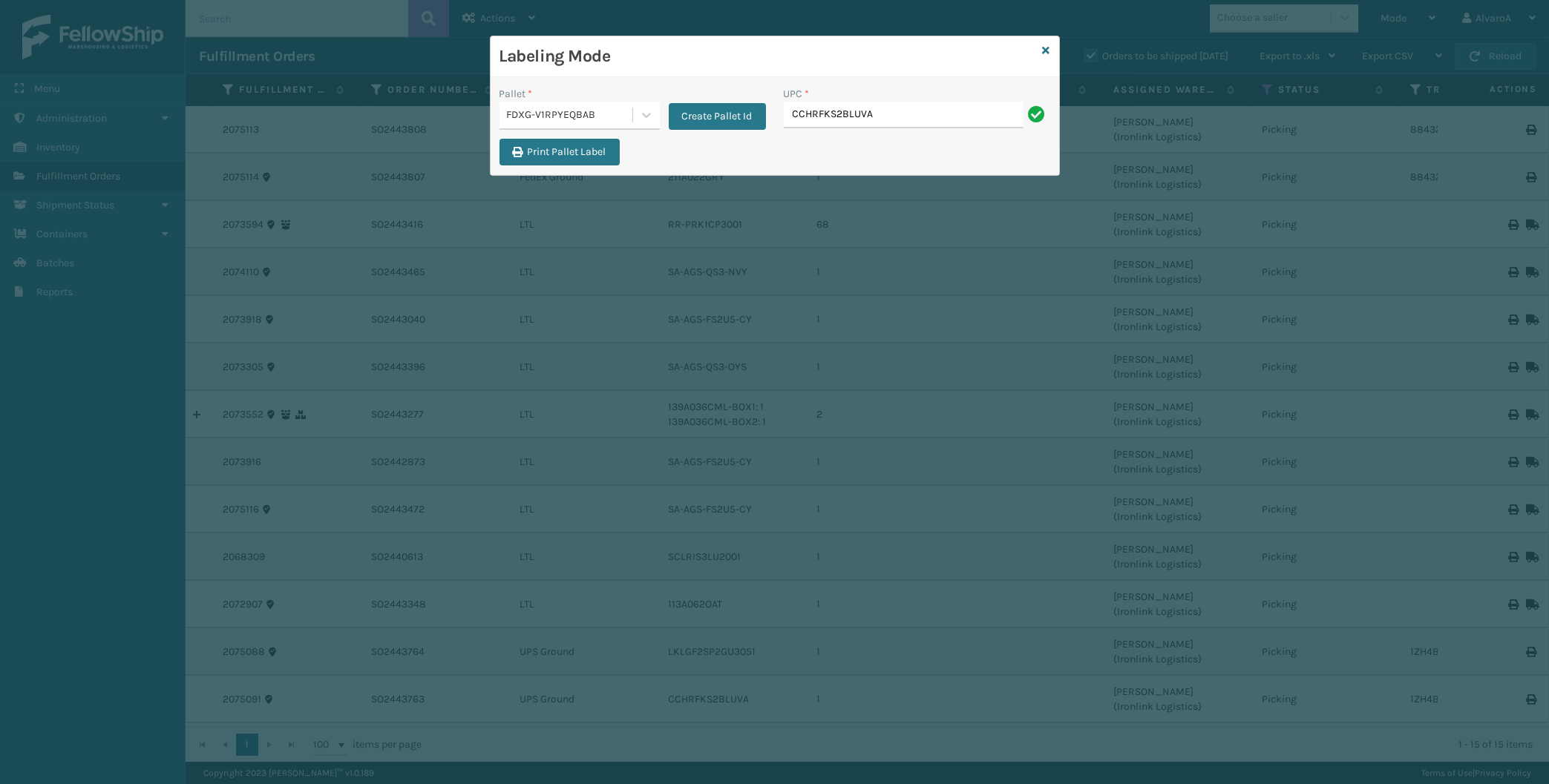
type input "CCHRFKS2BLUVA"
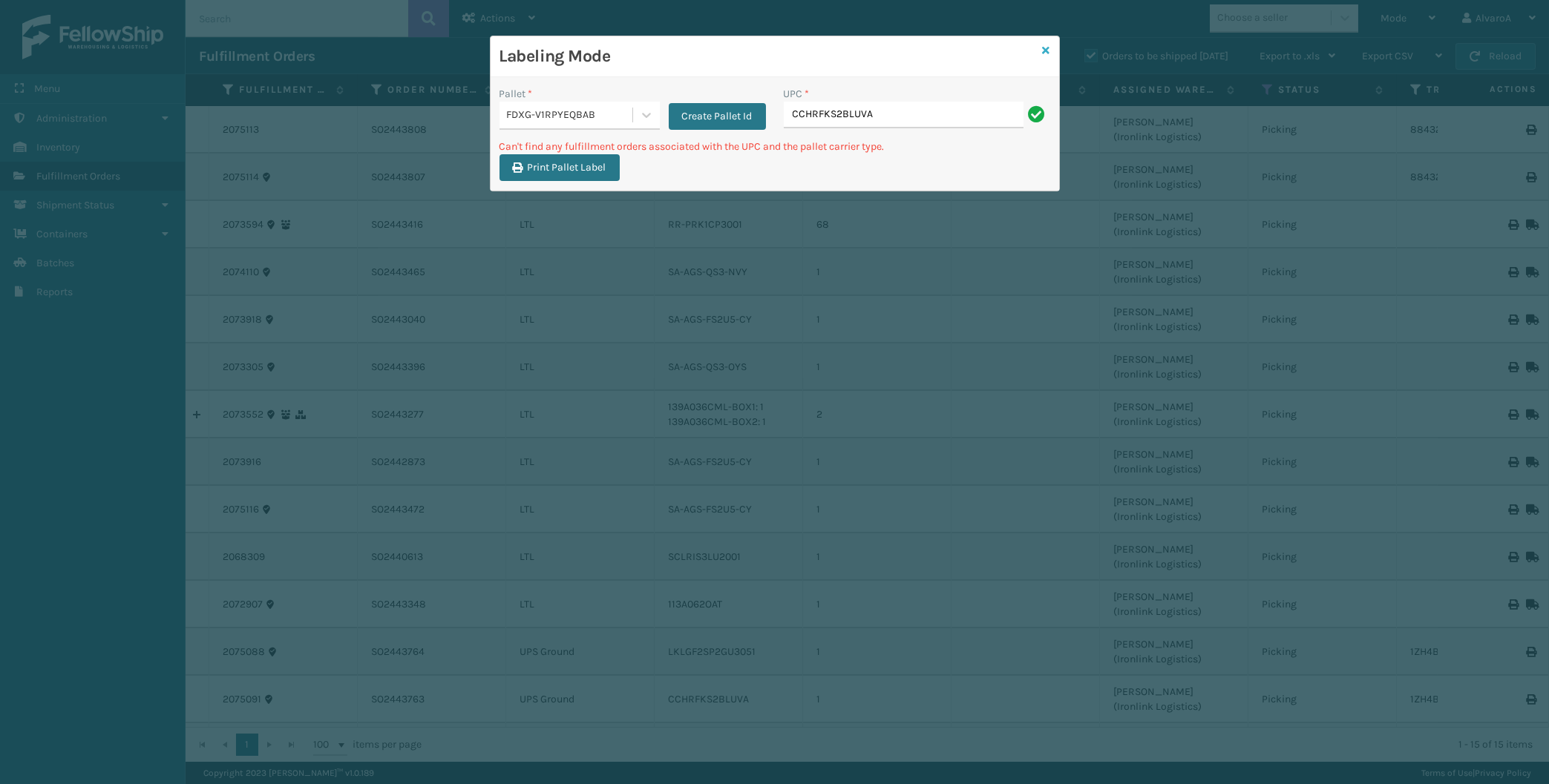
click at [1043, 45] on icon at bounding box center [1046, 51] width 7 height 11
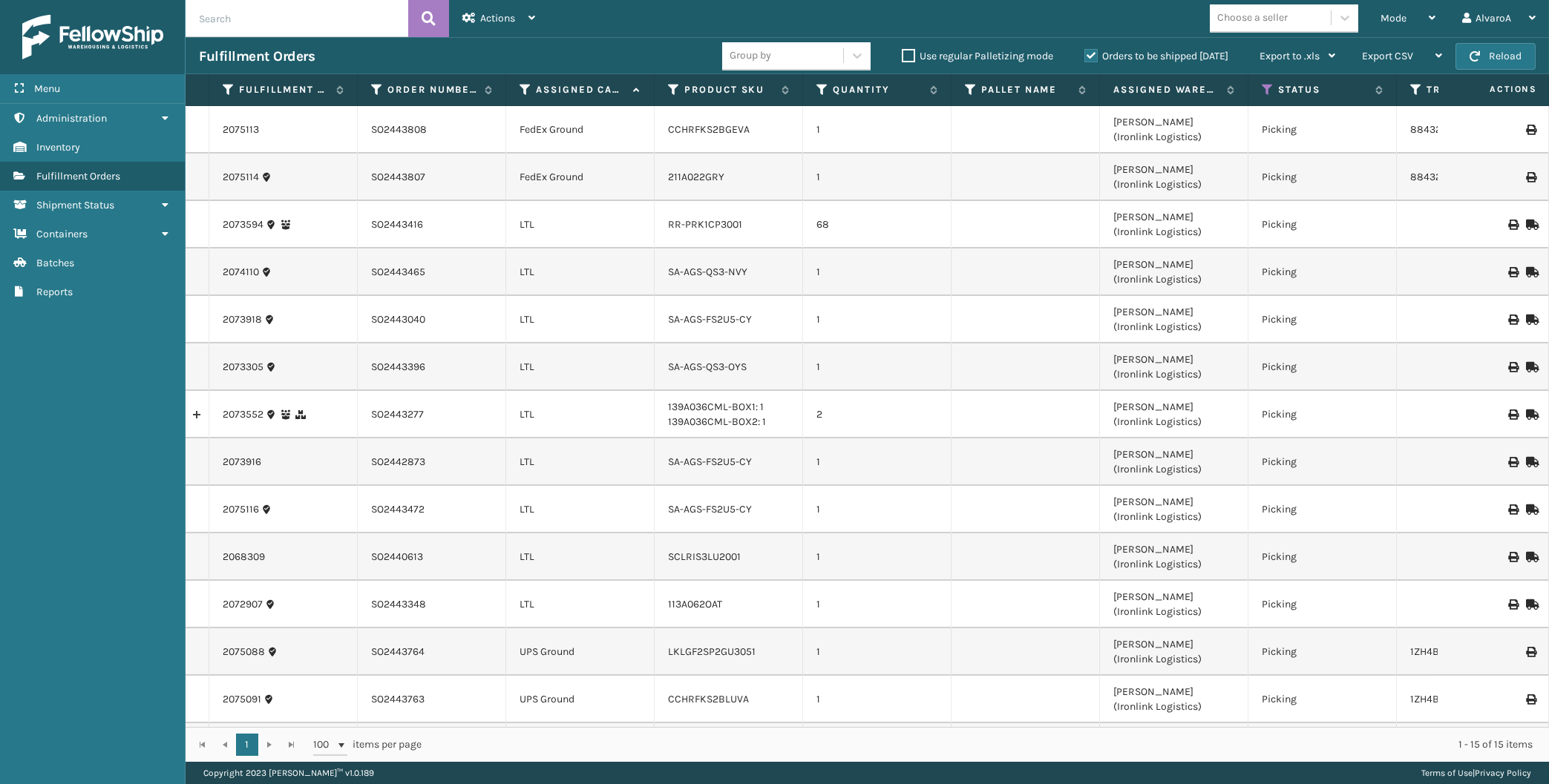
click at [908, 53] on label "Use regular Palletizing mode" at bounding box center [977, 56] width 151 height 12
click at [903, 53] on input "Use regular Palletizing mode" at bounding box center [902, 52] width 1 height 10
drag, startPoint x: 1413, startPoint y: 16, endPoint x: 1341, endPoint y: 87, distance: 101.1
click at [1413, 16] on div "Mode" at bounding box center [1408, 19] width 55 height 37
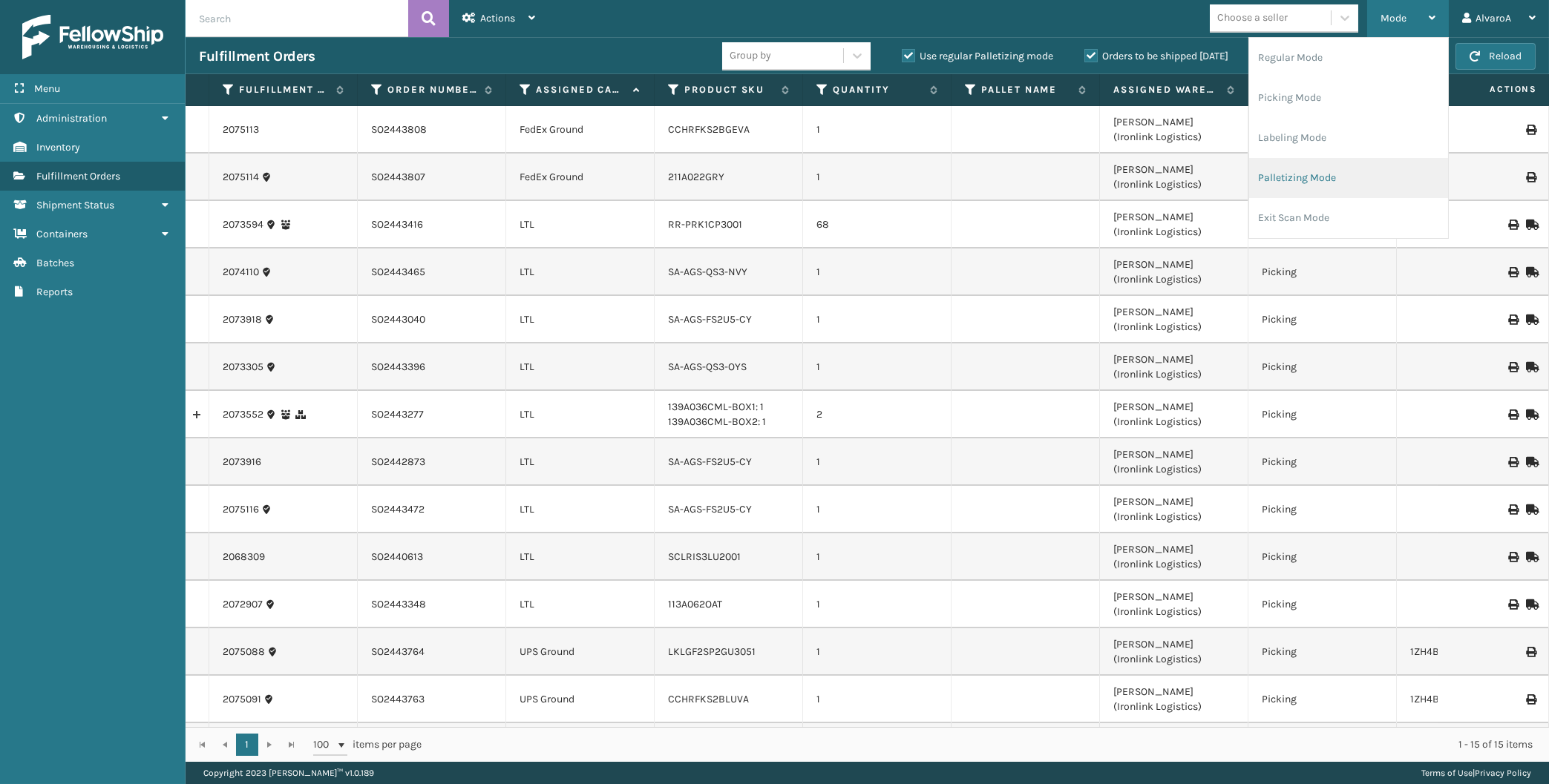
click at [1290, 180] on li "Palletizing Mode" at bounding box center [1348, 178] width 199 height 40
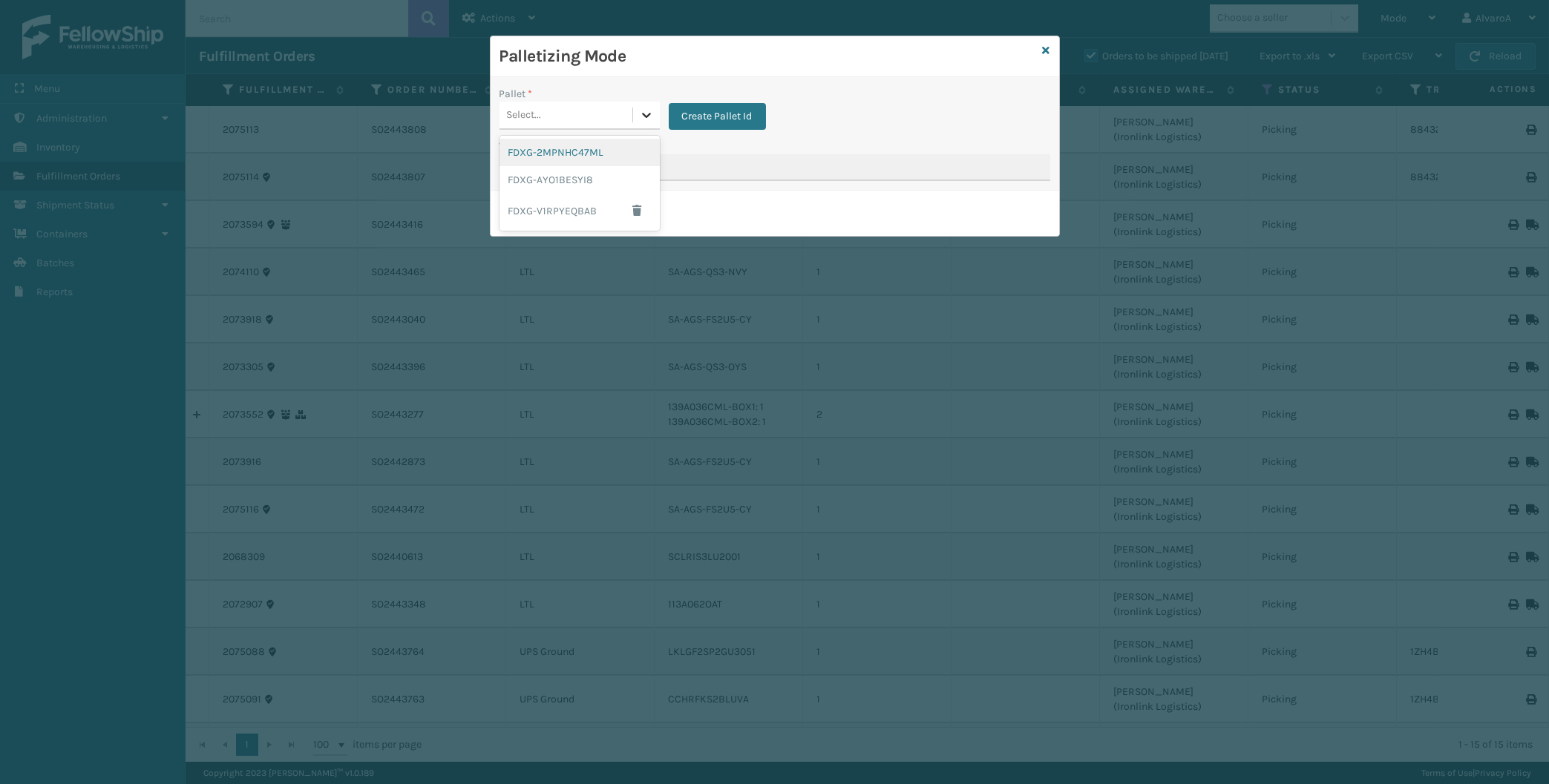
click at [646, 125] on div at bounding box center [646, 115] width 27 height 27
click at [637, 214] on span "button" at bounding box center [637, 211] width 9 height 11
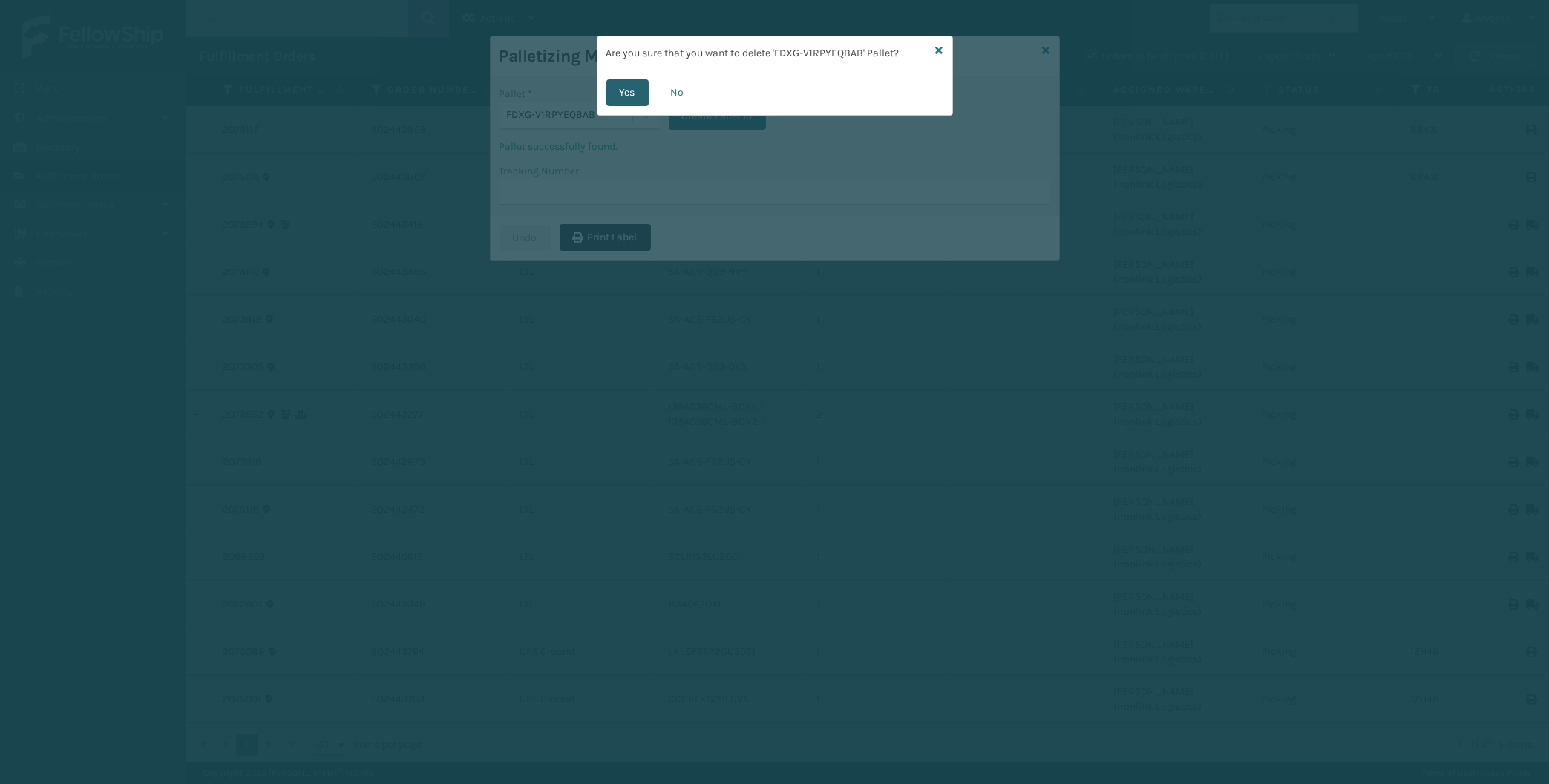
click at [634, 90] on button "Yes" at bounding box center [628, 93] width 43 height 27
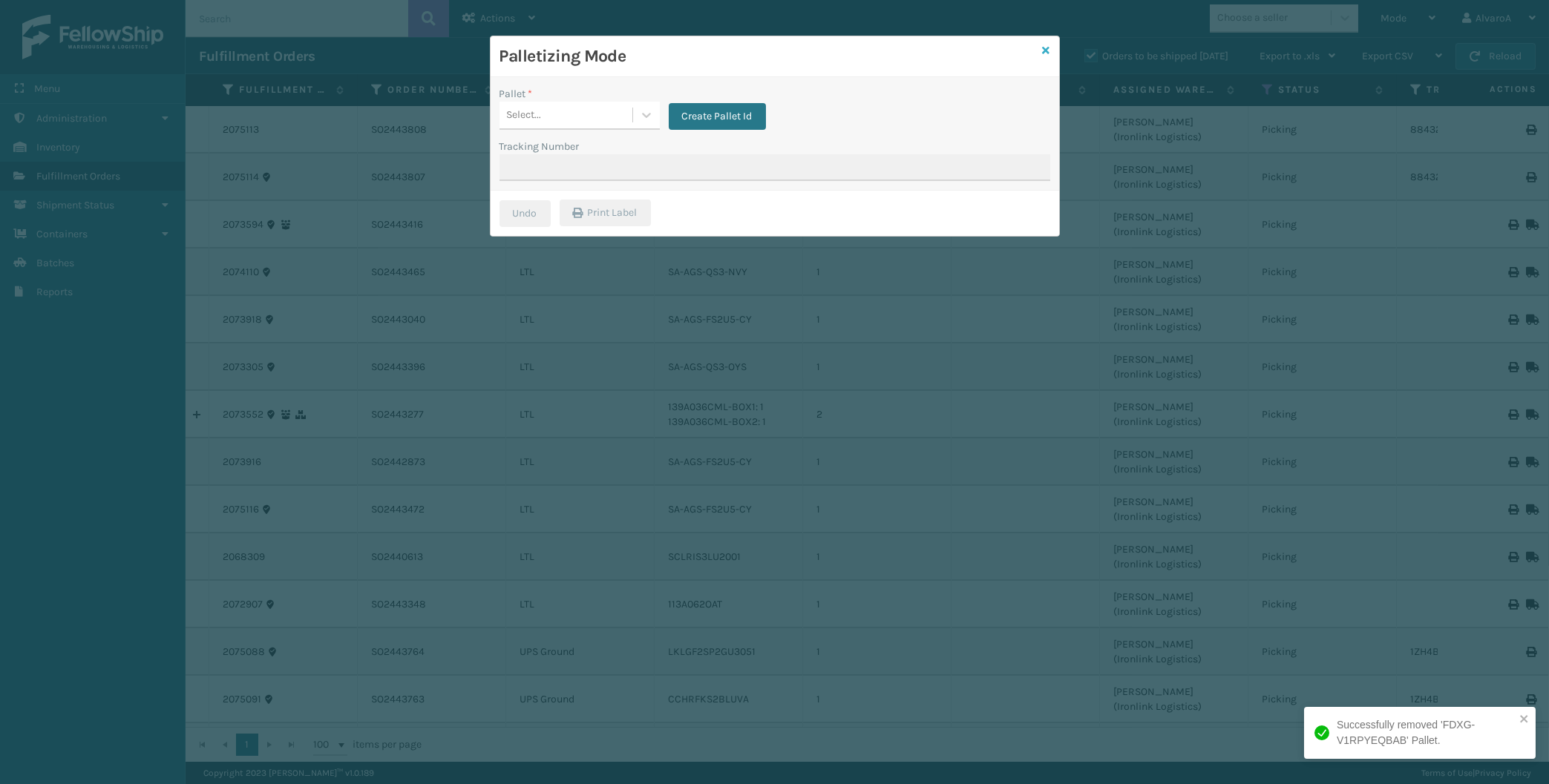
drag, startPoint x: 1040, startPoint y: 44, endPoint x: 1044, endPoint y: 54, distance: 10.8
click at [1042, 47] on div "Palletizing Mode" at bounding box center [774, 57] width 569 height 41
click at [1045, 54] on icon at bounding box center [1046, 51] width 7 height 11
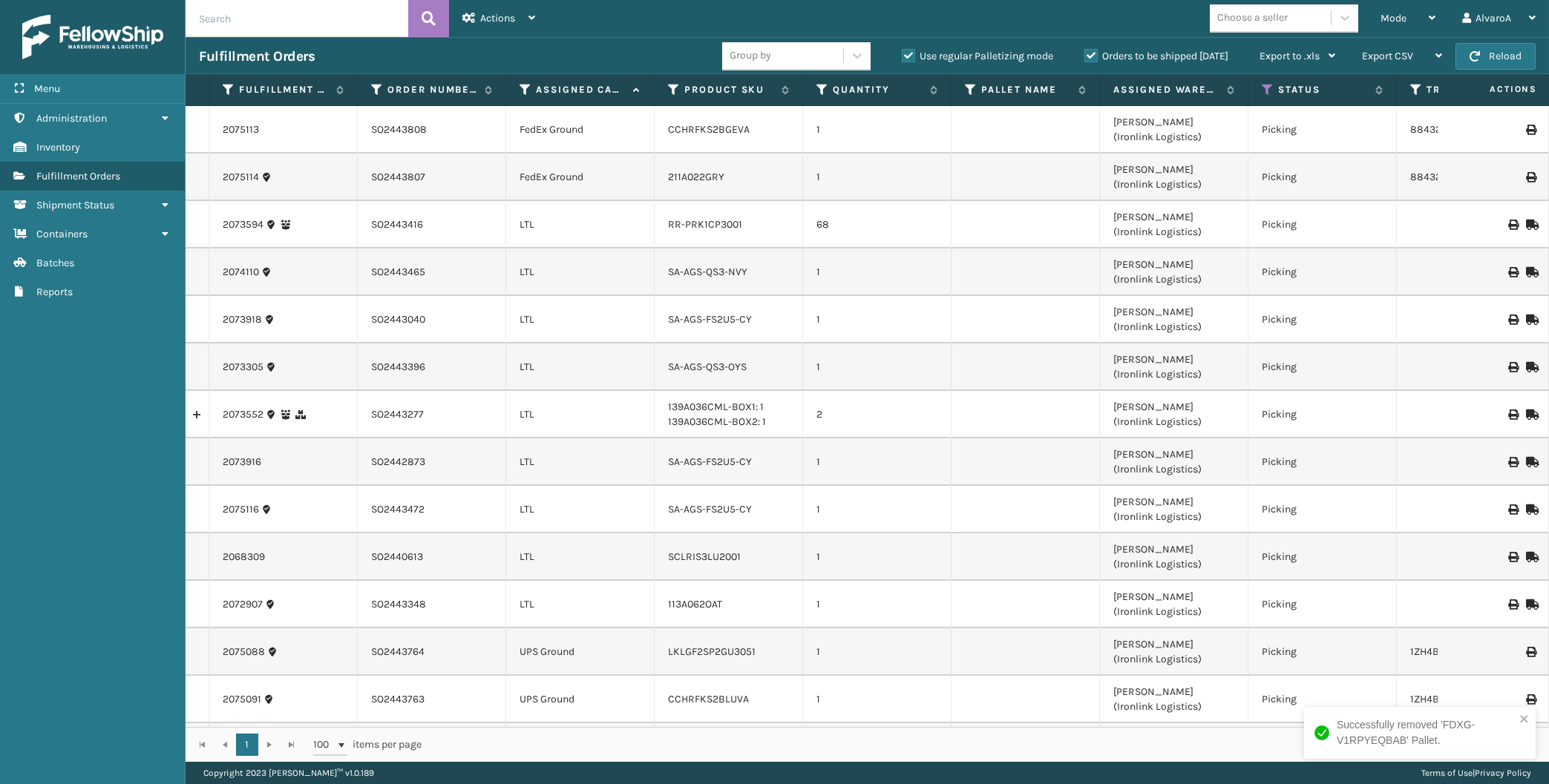
click at [902, 57] on label "Use regular Palletizing mode" at bounding box center [977, 56] width 151 height 12
click at [902, 57] on input "Use regular Palletizing mode" at bounding box center [902, 52] width 1 height 10
checkbox input "false"
click at [1373, 20] on div "Mode Regular Mode Picking Mode Labeling Mode Exit Scan Mode" at bounding box center [1408, 19] width 82 height 37
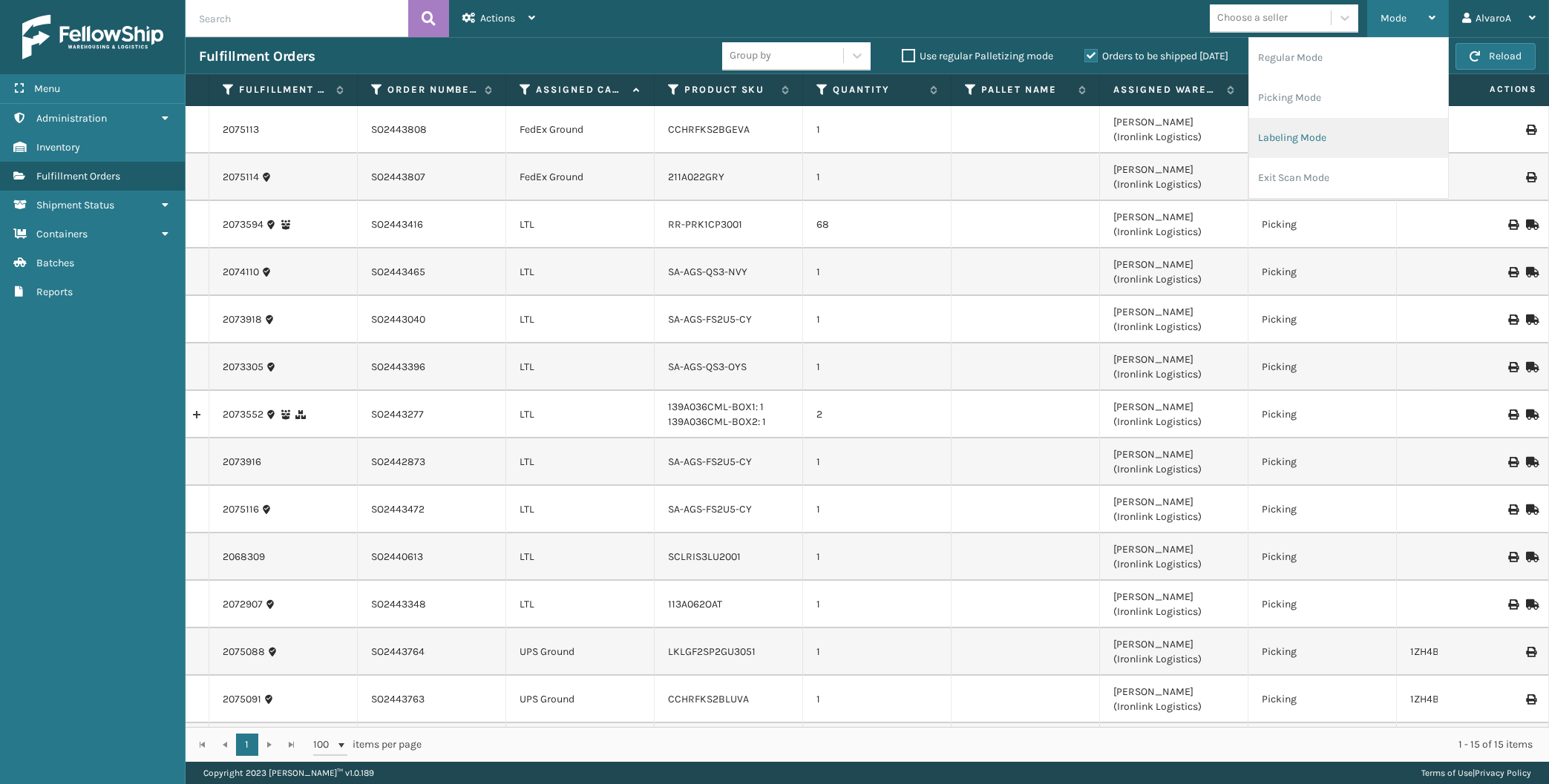
click at [1313, 135] on li "Labeling Mode" at bounding box center [1348, 138] width 199 height 40
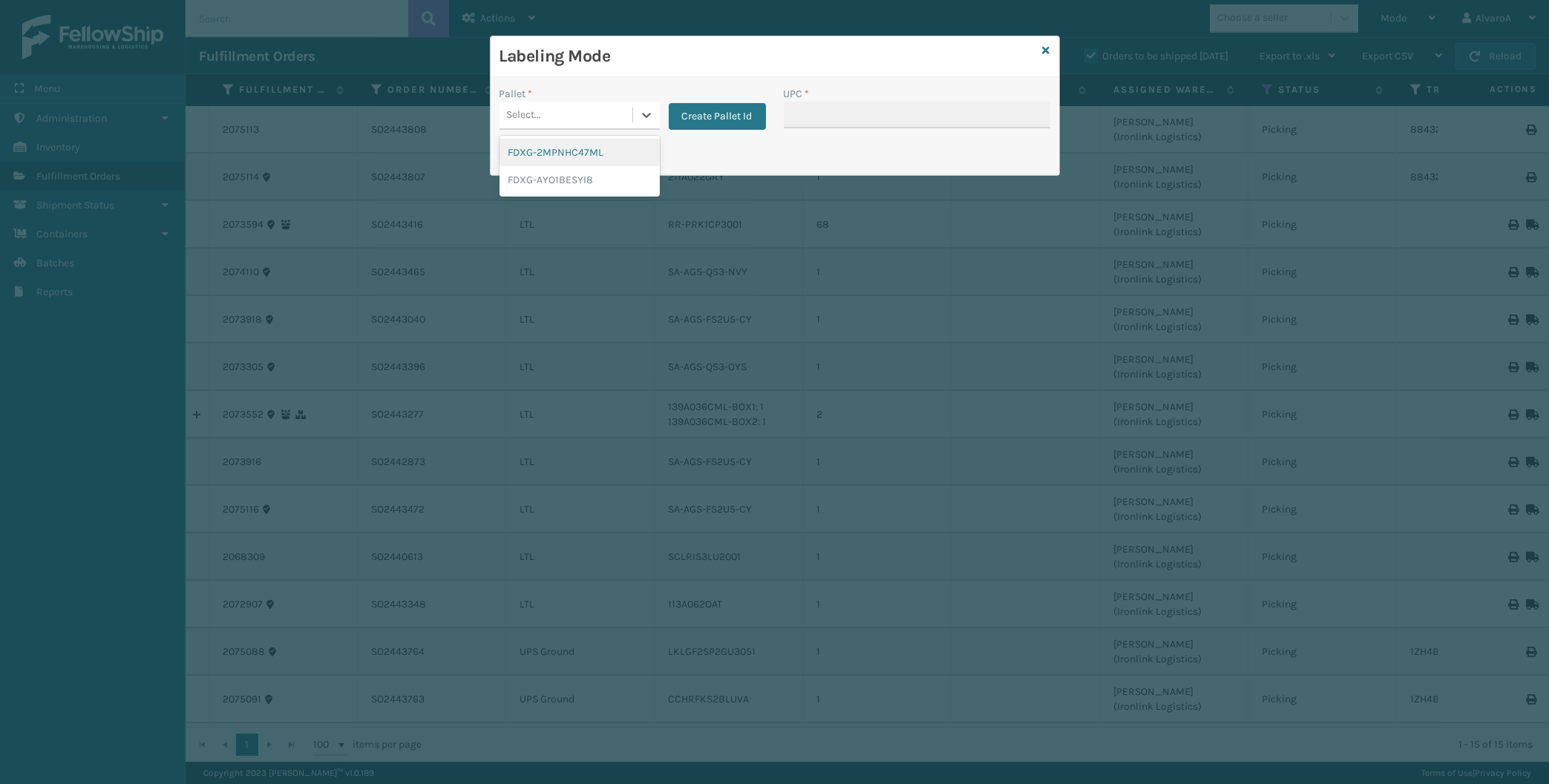
drag, startPoint x: 648, startPoint y: 114, endPoint x: 751, endPoint y: 101, distance: 103.8
click at [647, 114] on icon at bounding box center [646, 115] width 15 height 15
drag, startPoint x: 751, startPoint y: 101, endPoint x: 749, endPoint y: 108, distance: 7.3
click at [749, 108] on div "Create Pallet Id" at bounding box center [712, 108] width 106 height 44
click at [749, 108] on button "Create Pallet Id" at bounding box center [717, 117] width 97 height 27
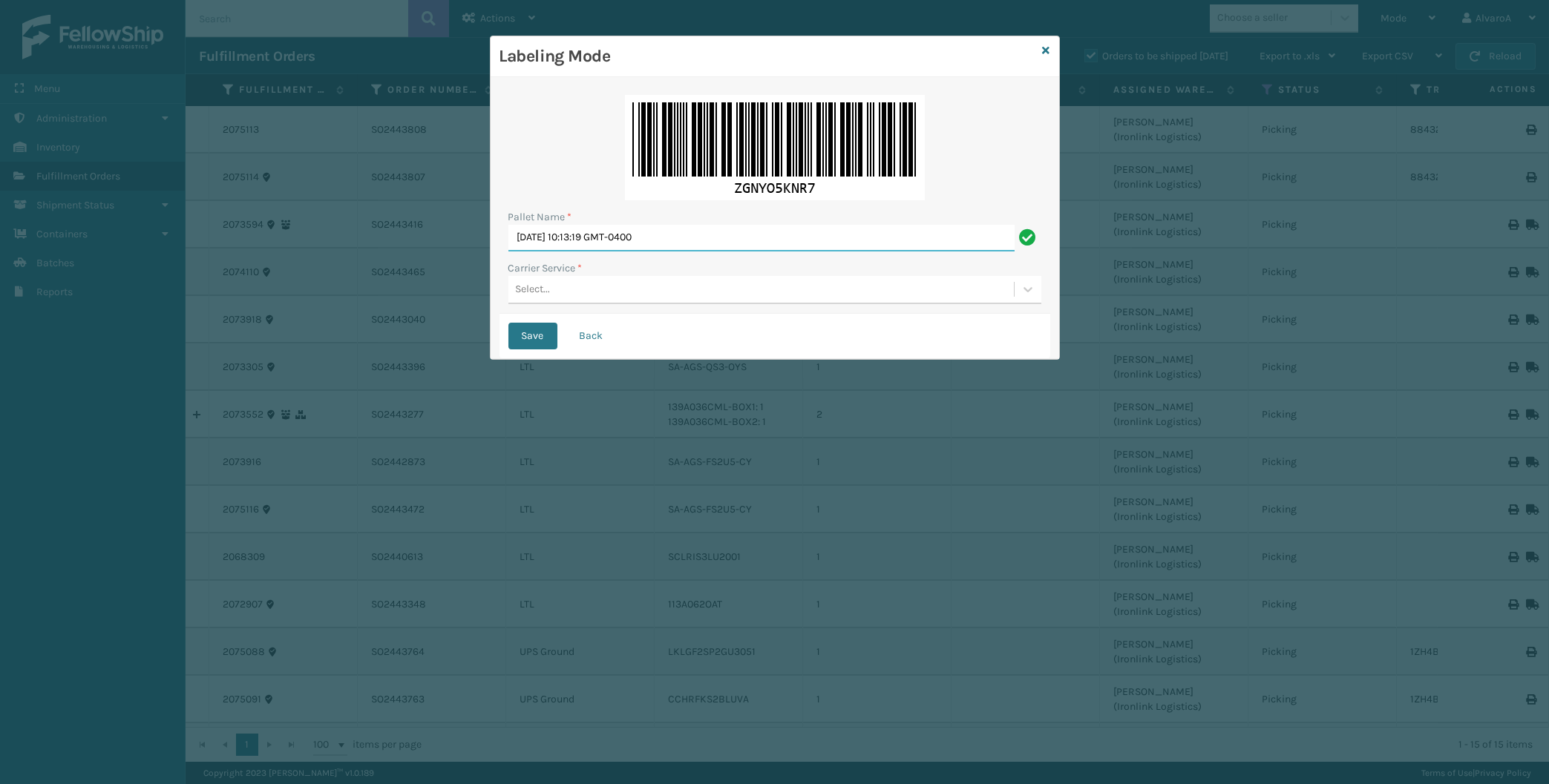
drag, startPoint x: 706, startPoint y: 234, endPoint x: 453, endPoint y: 269, distance: 255.4
click at [508, 252] on input "[DATE] 10:13:19 GMT-0400" at bounding box center [761, 238] width 507 height 27
type input "LPN 508509"
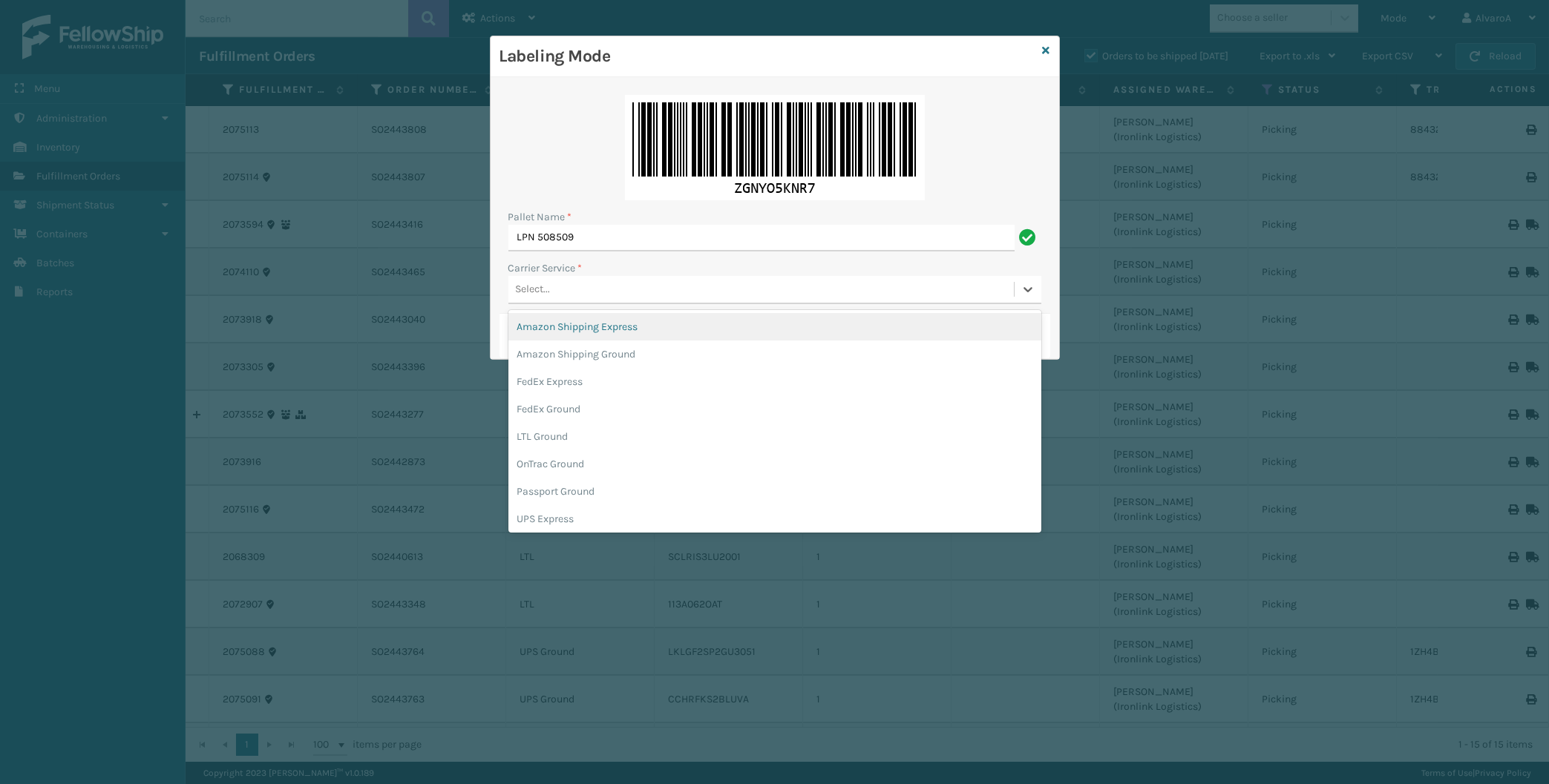
click at [573, 292] on div "Select..." at bounding box center [761, 290] width 506 height 25
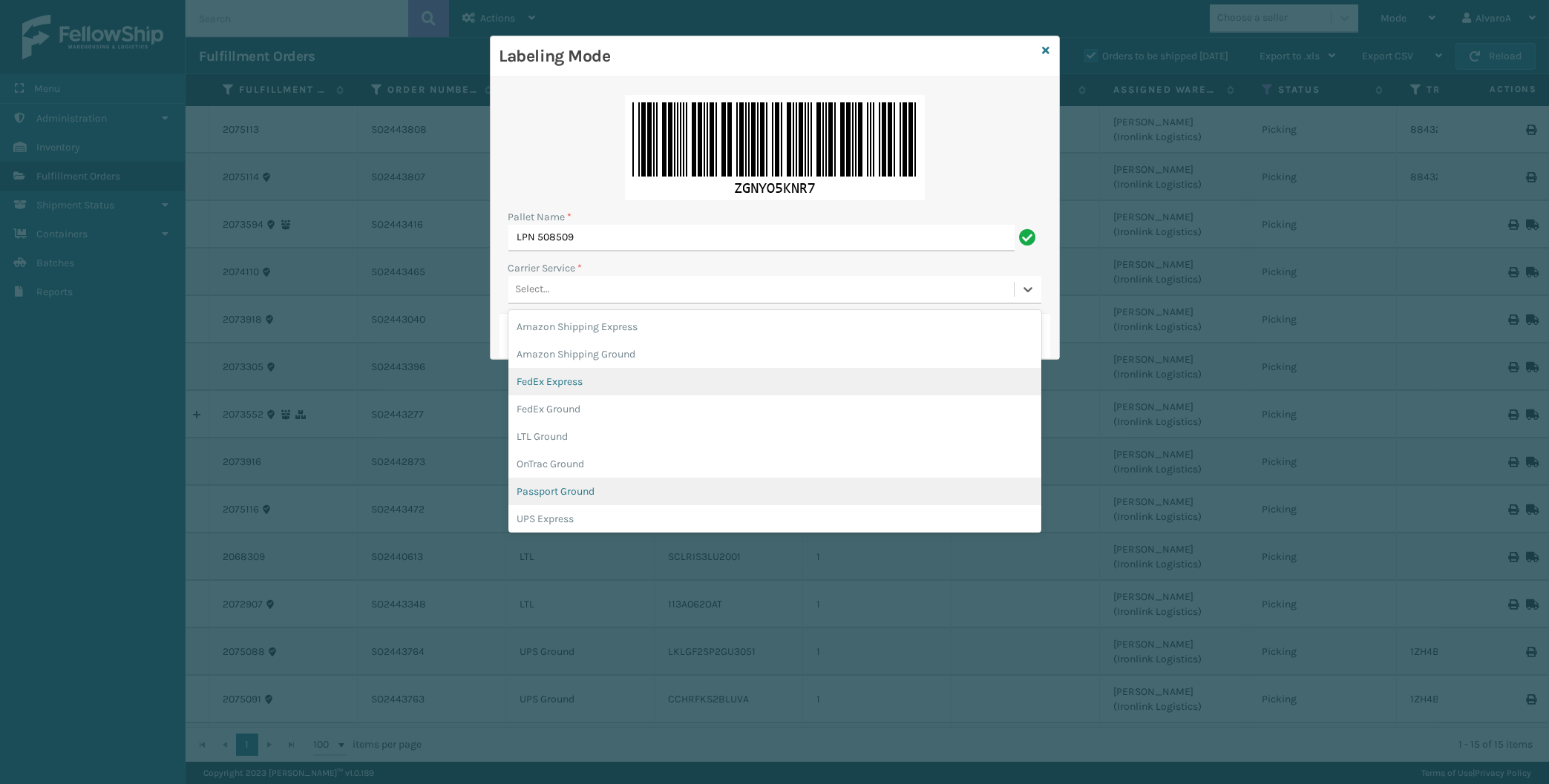
scroll to position [69, 0]
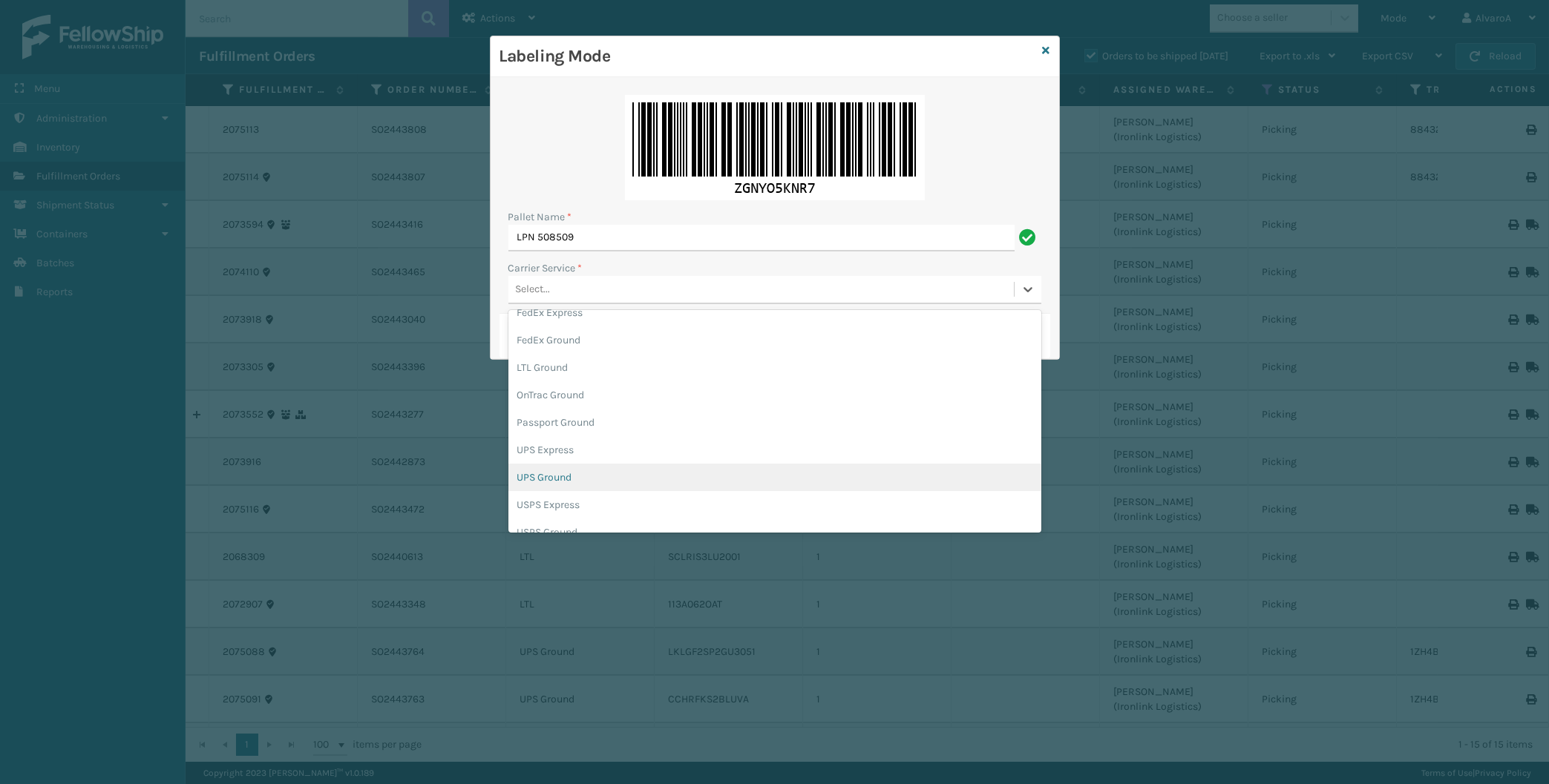
click at [571, 471] on div "UPS Ground" at bounding box center [774, 477] width 533 height 28
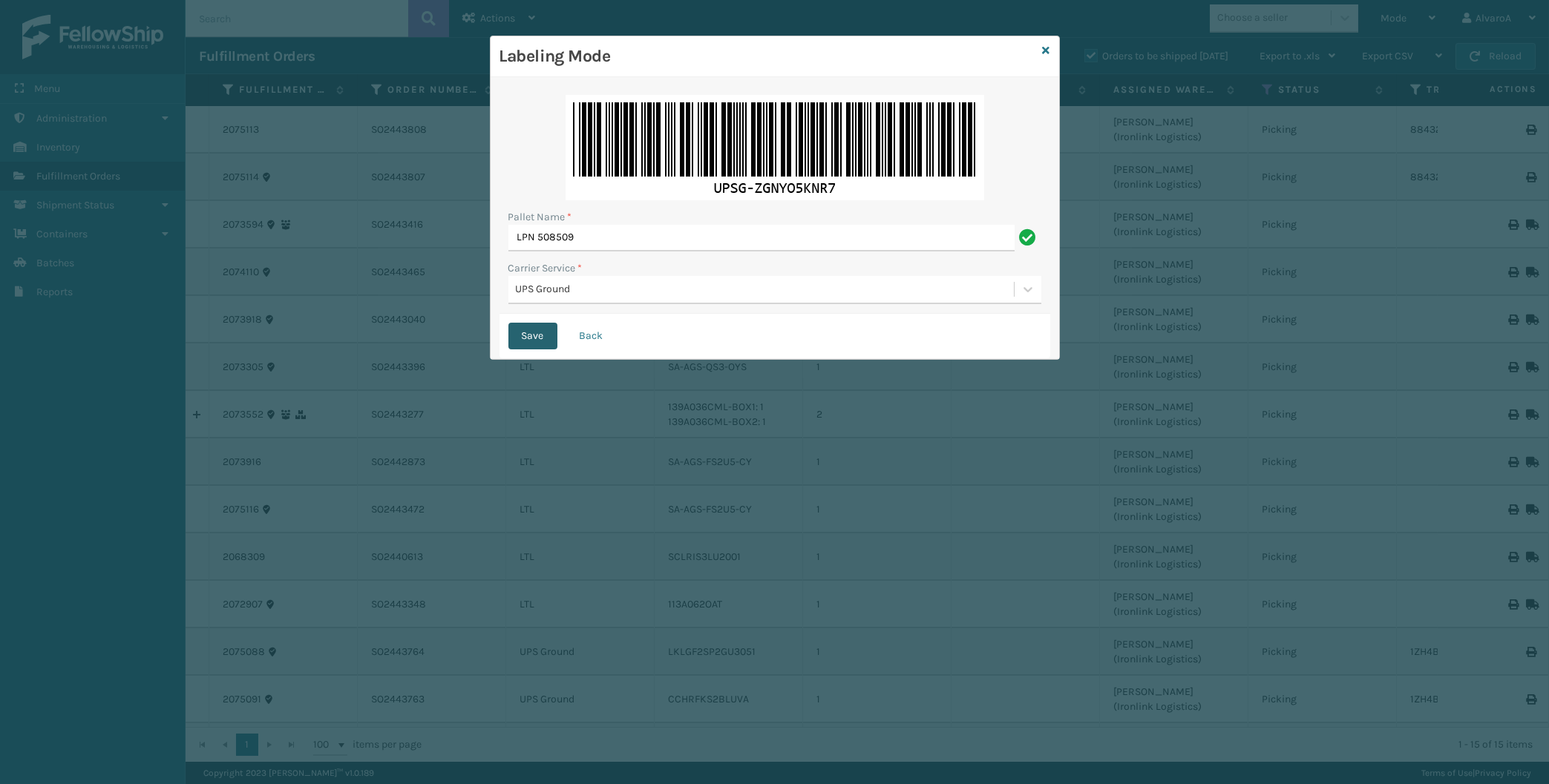
click at [536, 336] on button "Save" at bounding box center [532, 336] width 49 height 27
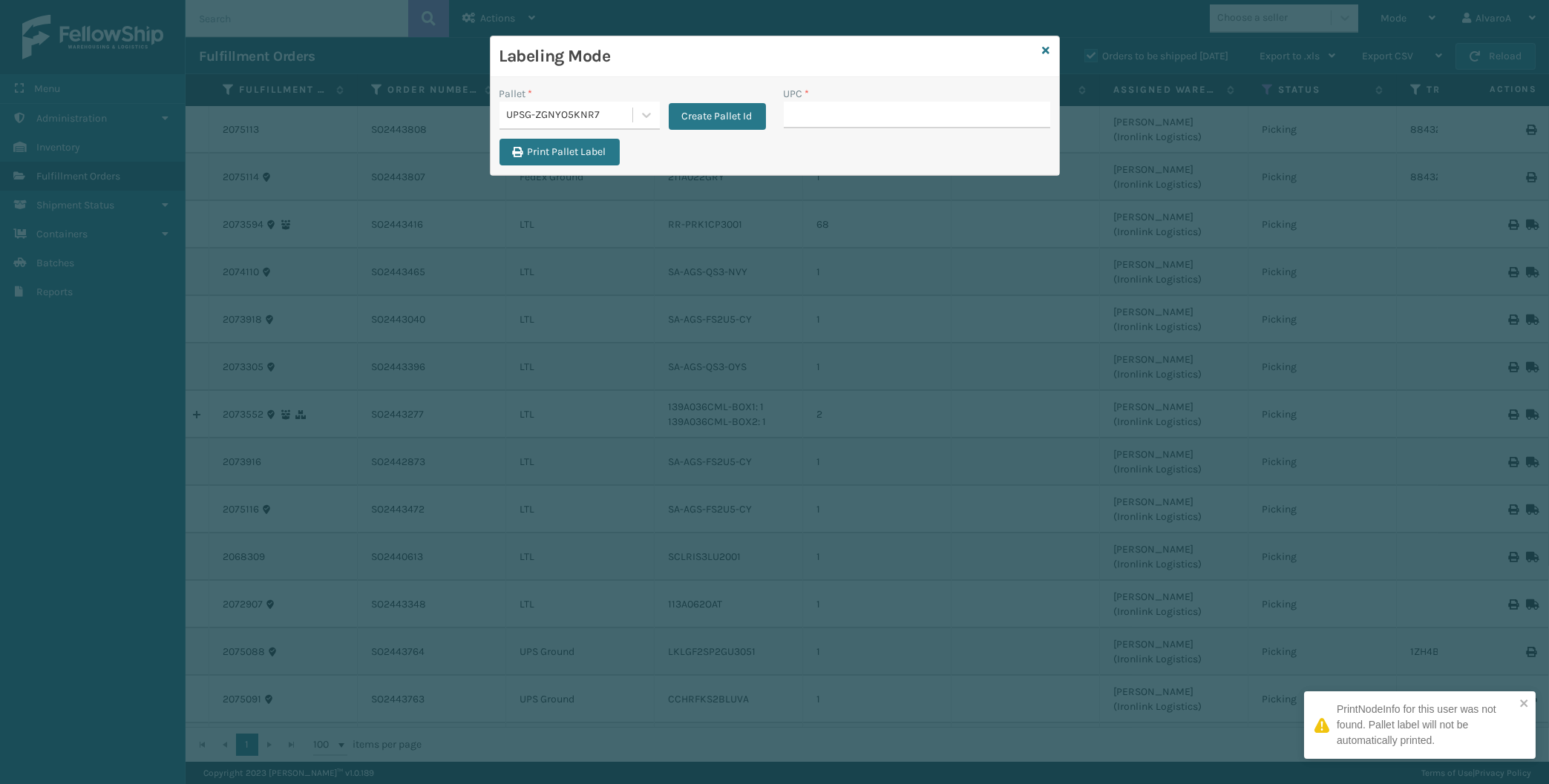
click at [807, 107] on input "UPC *" at bounding box center [916, 115] width 266 height 27
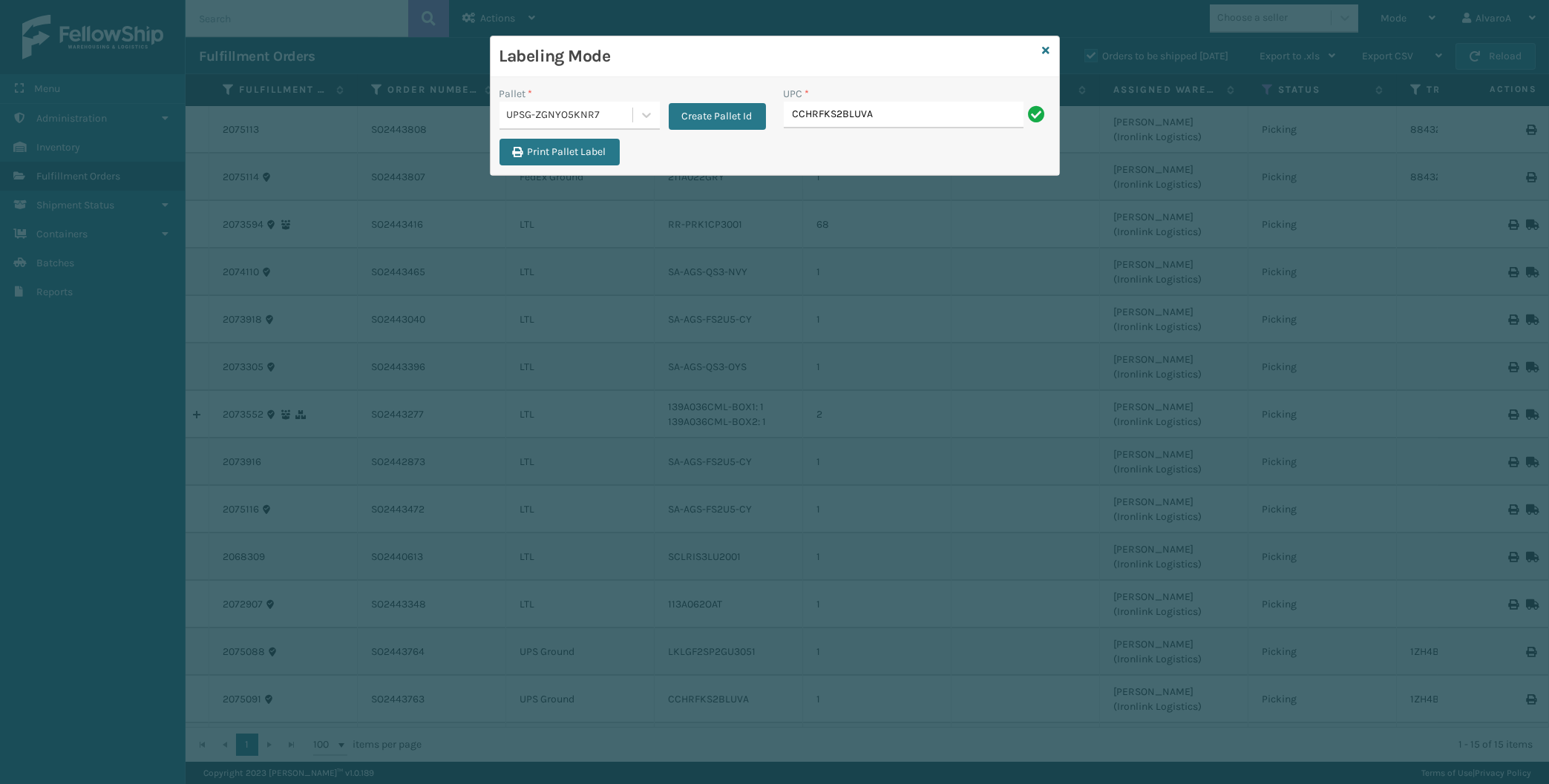
type input "CCHRFKS2BLUVA"
type input "CCWENKS3BLURA"
type input "LKLGF2SP2GU3051"
type input "SC-CRYS3LU2001"
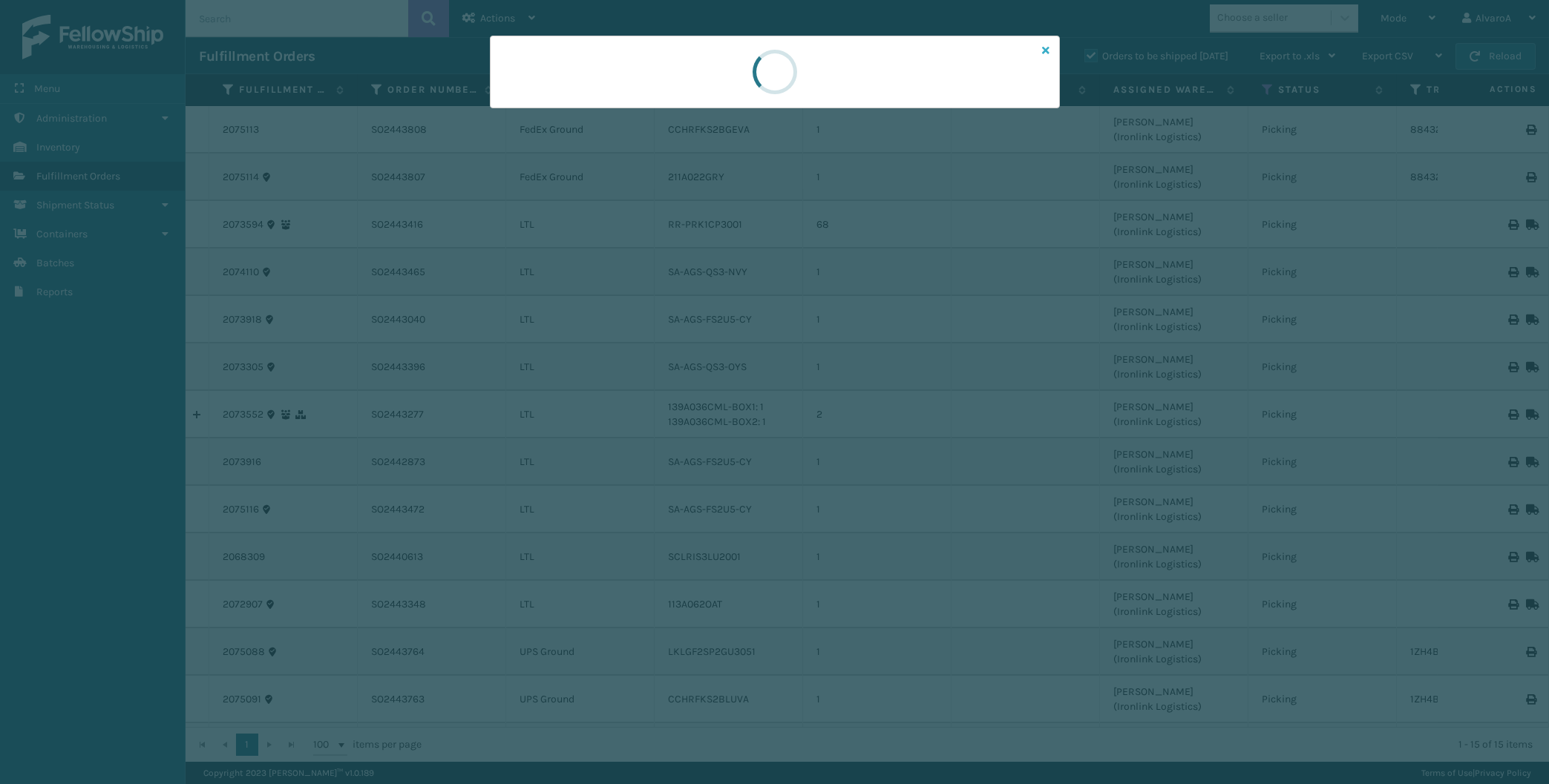
click at [1049, 44] on link at bounding box center [1046, 51] width 7 height 16
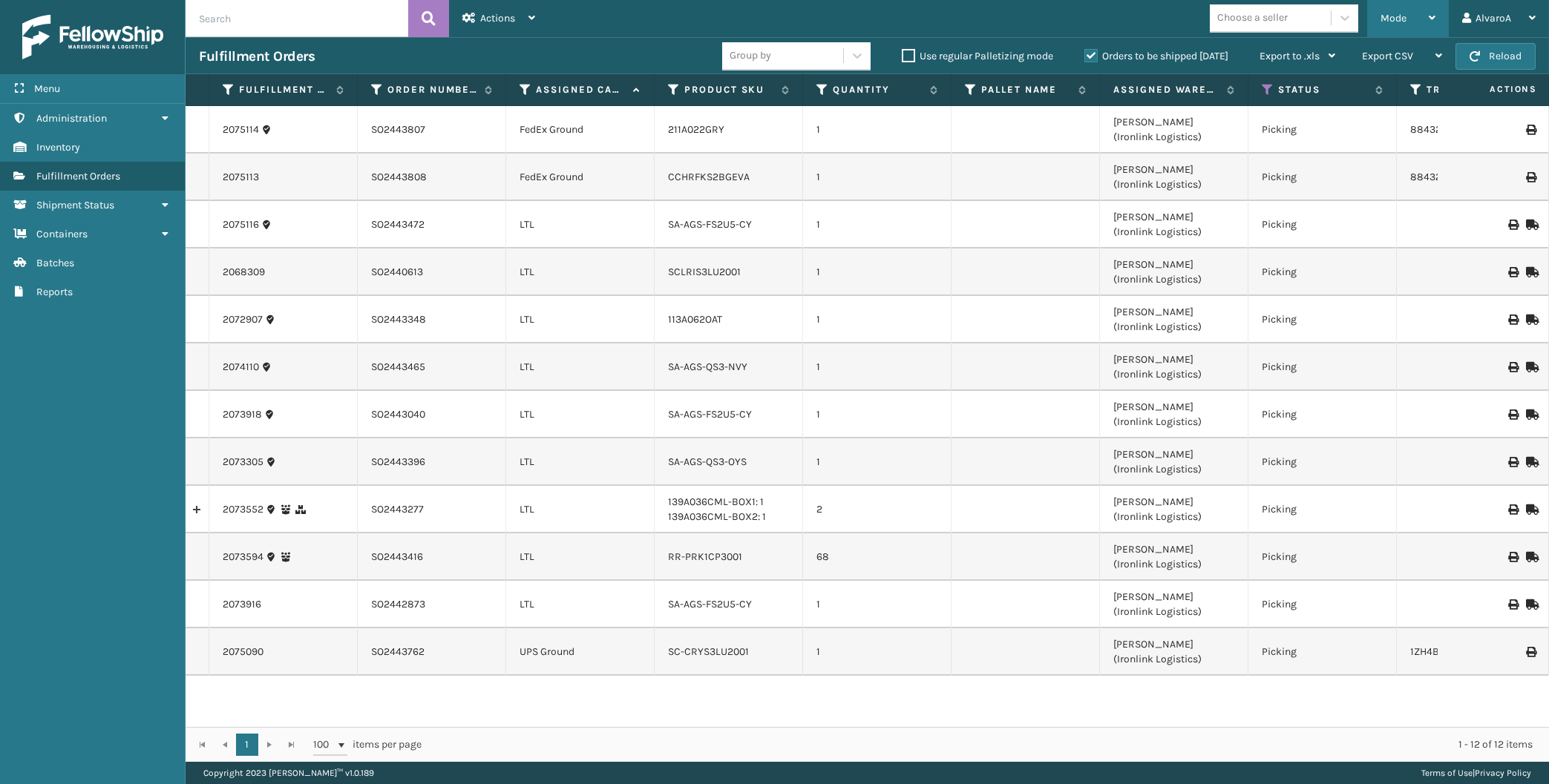
click at [1405, 13] on span "Mode" at bounding box center [1393, 18] width 26 height 12
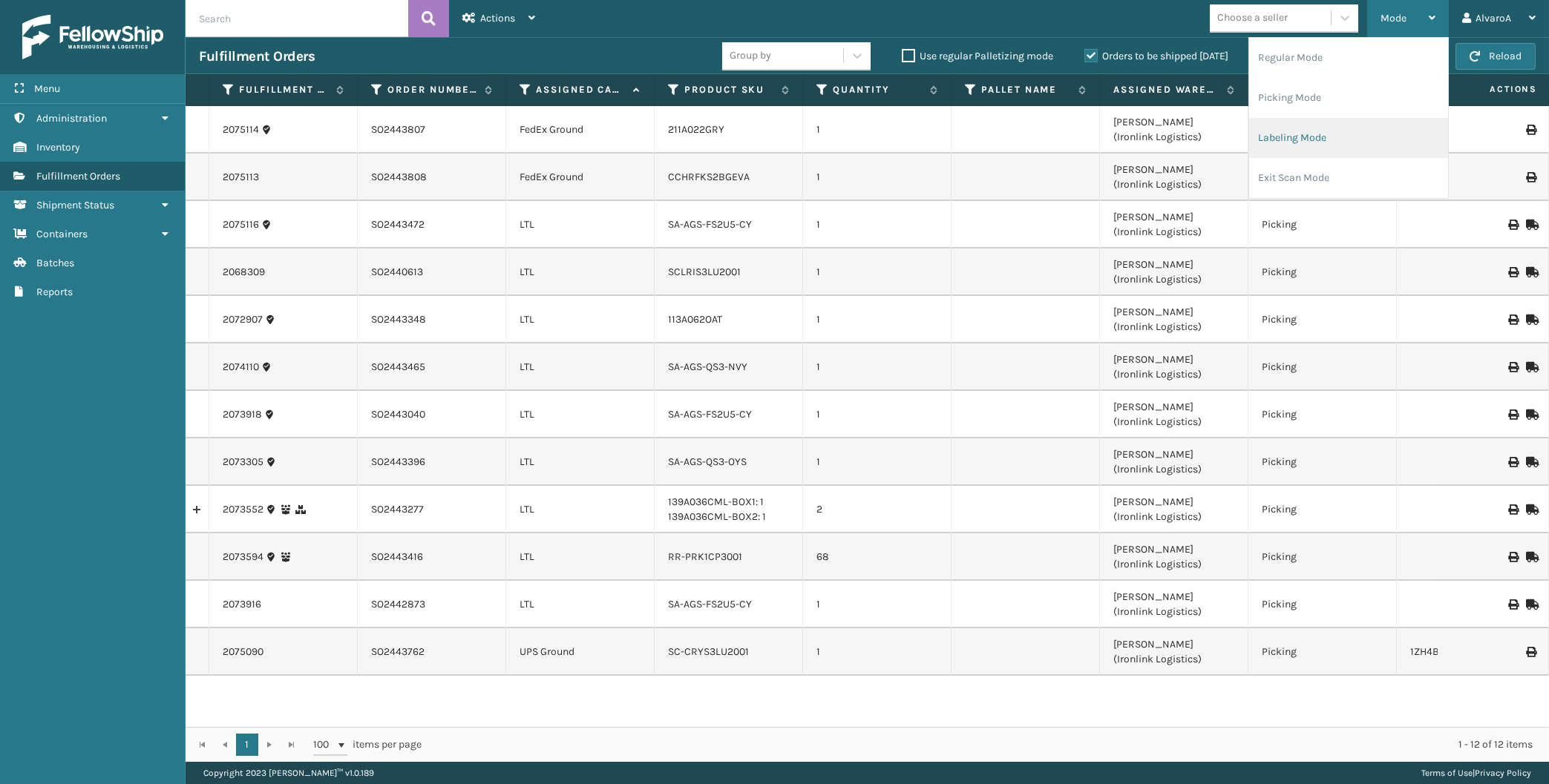
click at [1333, 146] on li "Labeling Mode" at bounding box center [1348, 138] width 199 height 40
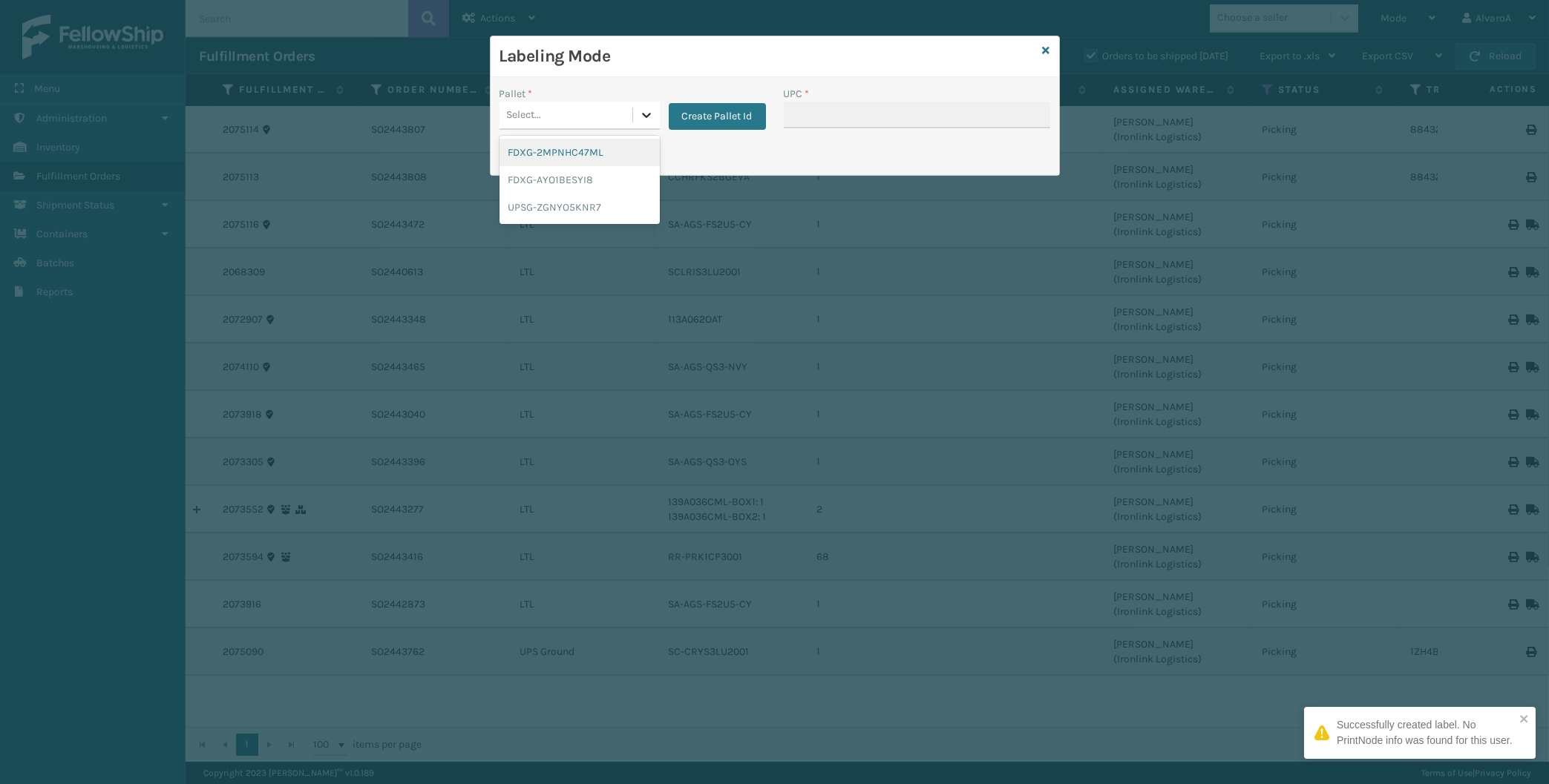
click at [633, 121] on div at bounding box center [646, 115] width 27 height 27
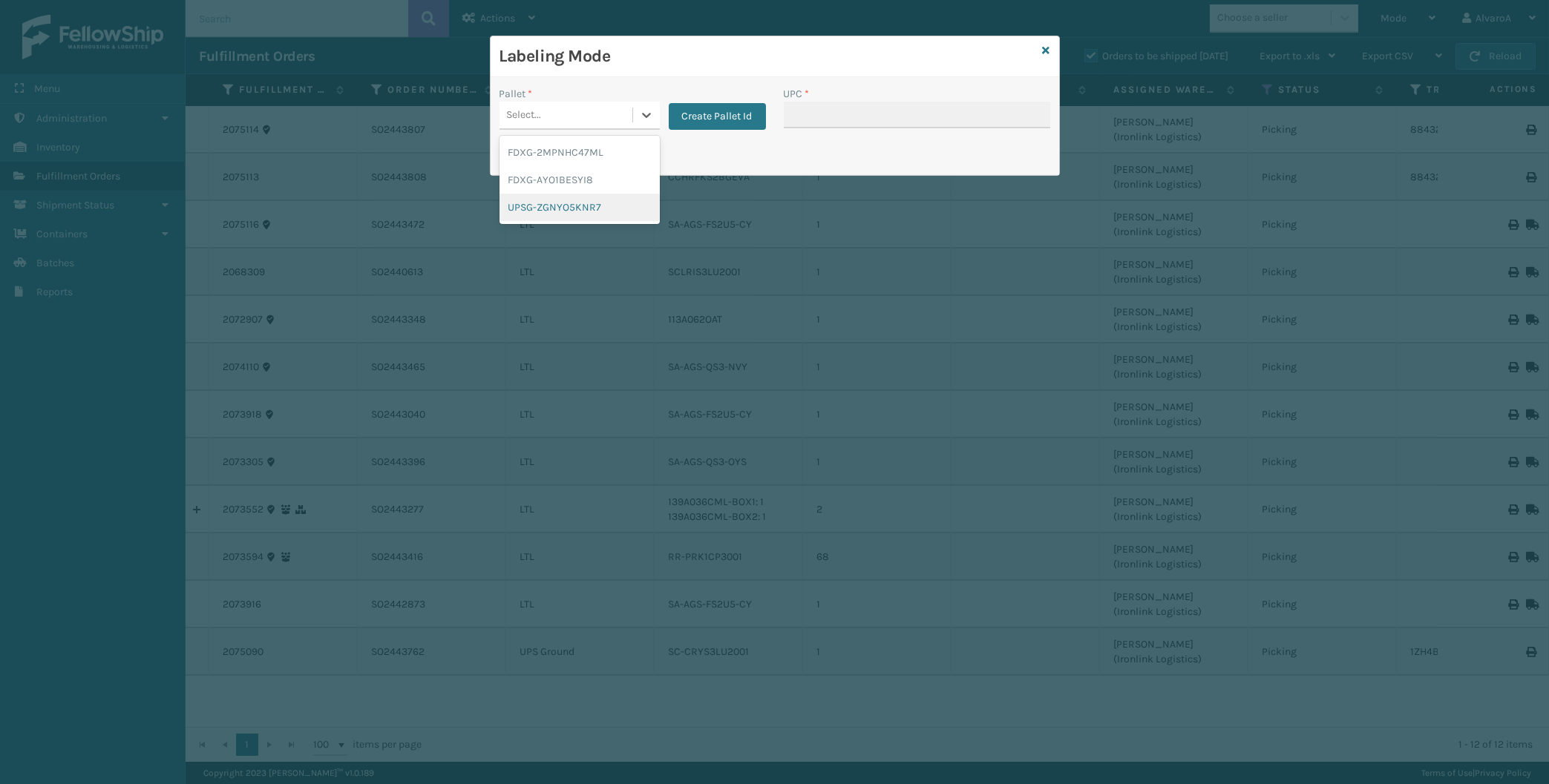
click at [603, 206] on div "UPSG-ZGNYO5KNR7" at bounding box center [580, 207] width 160 height 28
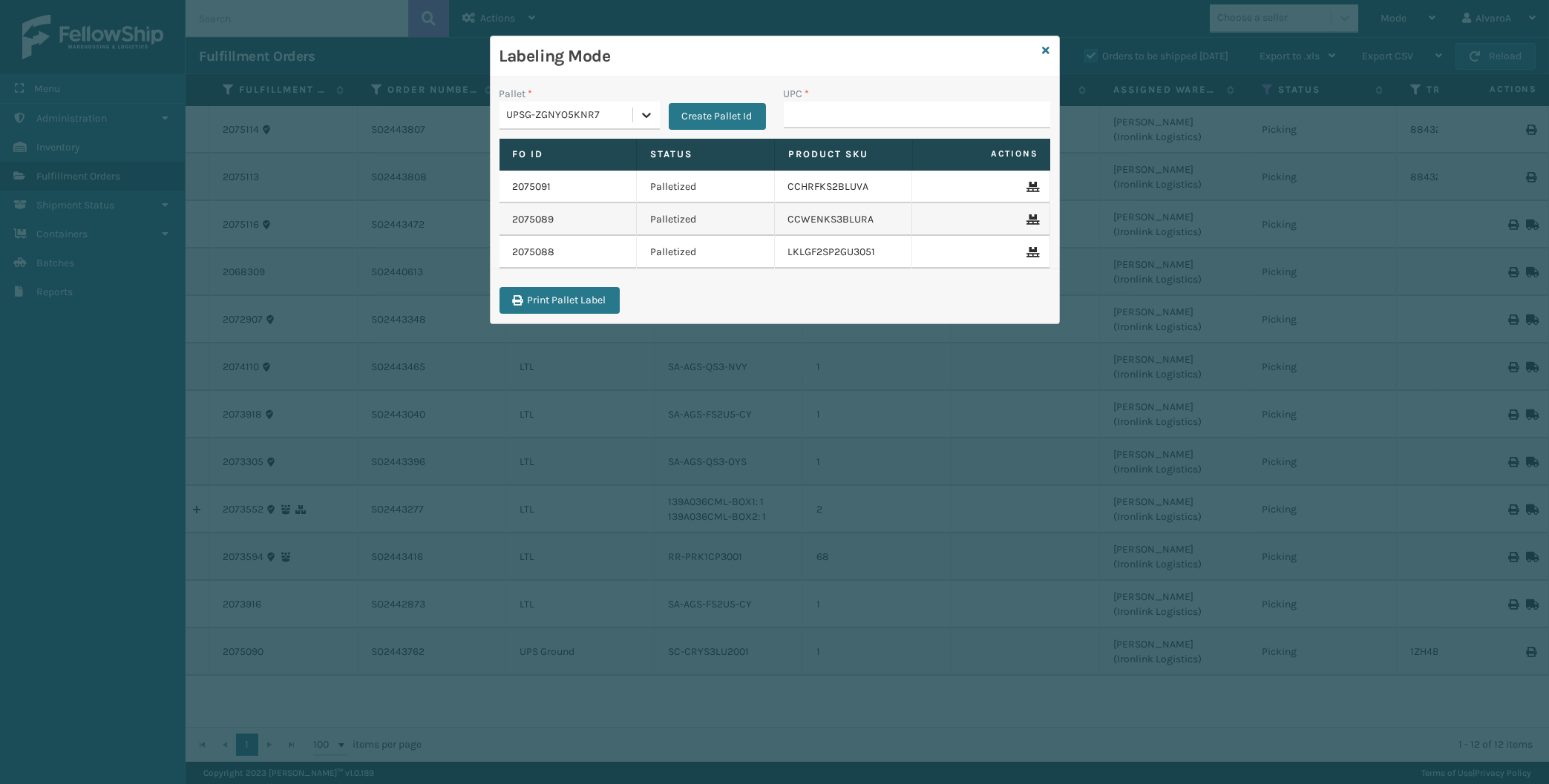
click at [653, 119] on div at bounding box center [646, 115] width 27 height 27
click at [581, 211] on div "UPSG-ZGNYO5KNR7" at bounding box center [580, 207] width 160 height 28
click at [799, 113] on input "UPC *" at bounding box center [916, 115] width 266 height 27
type input "SC-CRYS3LU2001"
click at [1050, 47] on icon at bounding box center [1046, 51] width 7 height 11
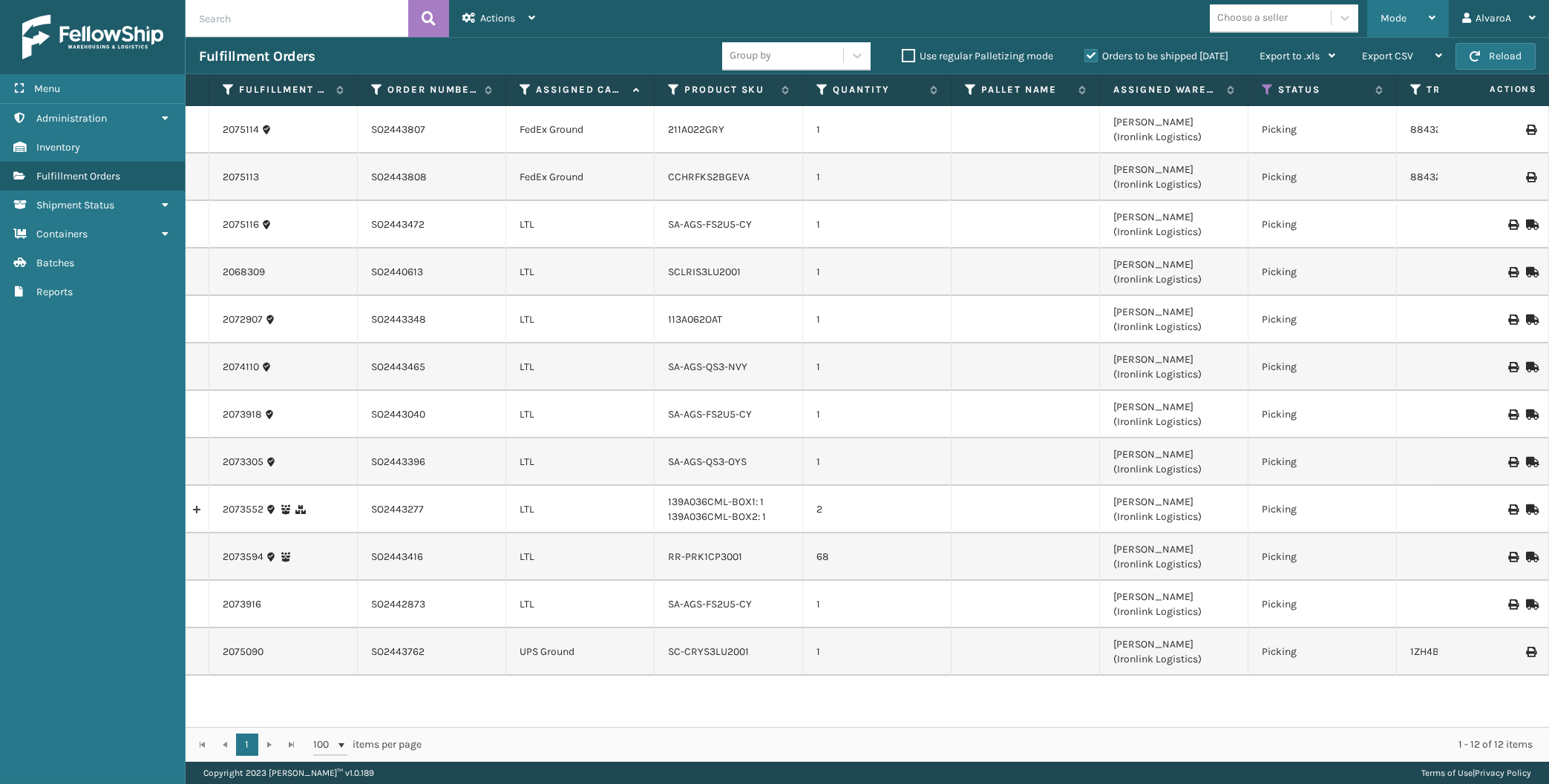
drag, startPoint x: 1399, startPoint y: 26, endPoint x: 1375, endPoint y: 42, distance: 28.8
click at [1399, 28] on div "Mode" at bounding box center [1408, 19] width 55 height 37
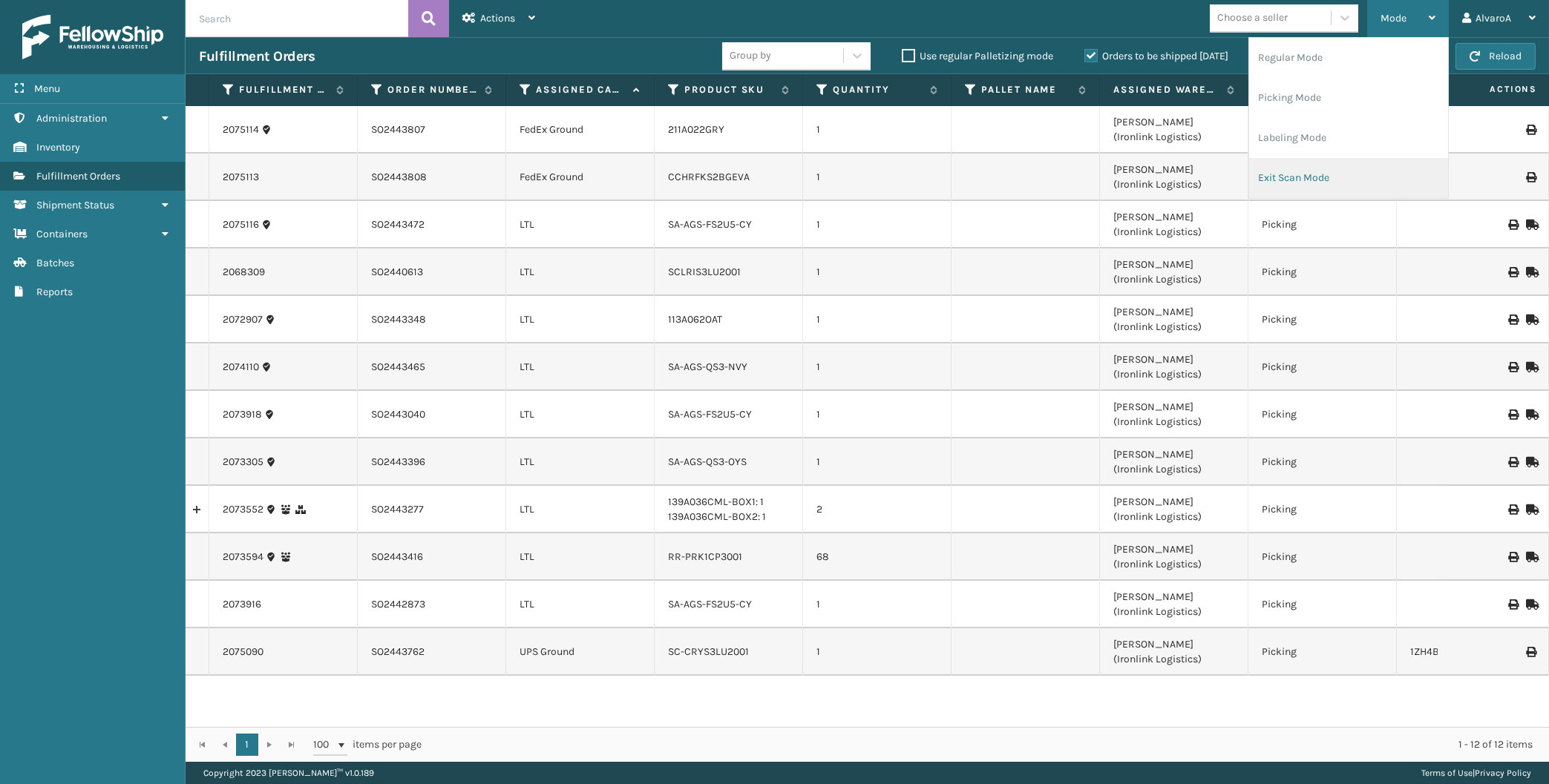
click at [1264, 178] on li "Exit Scan Mode" at bounding box center [1348, 178] width 199 height 40
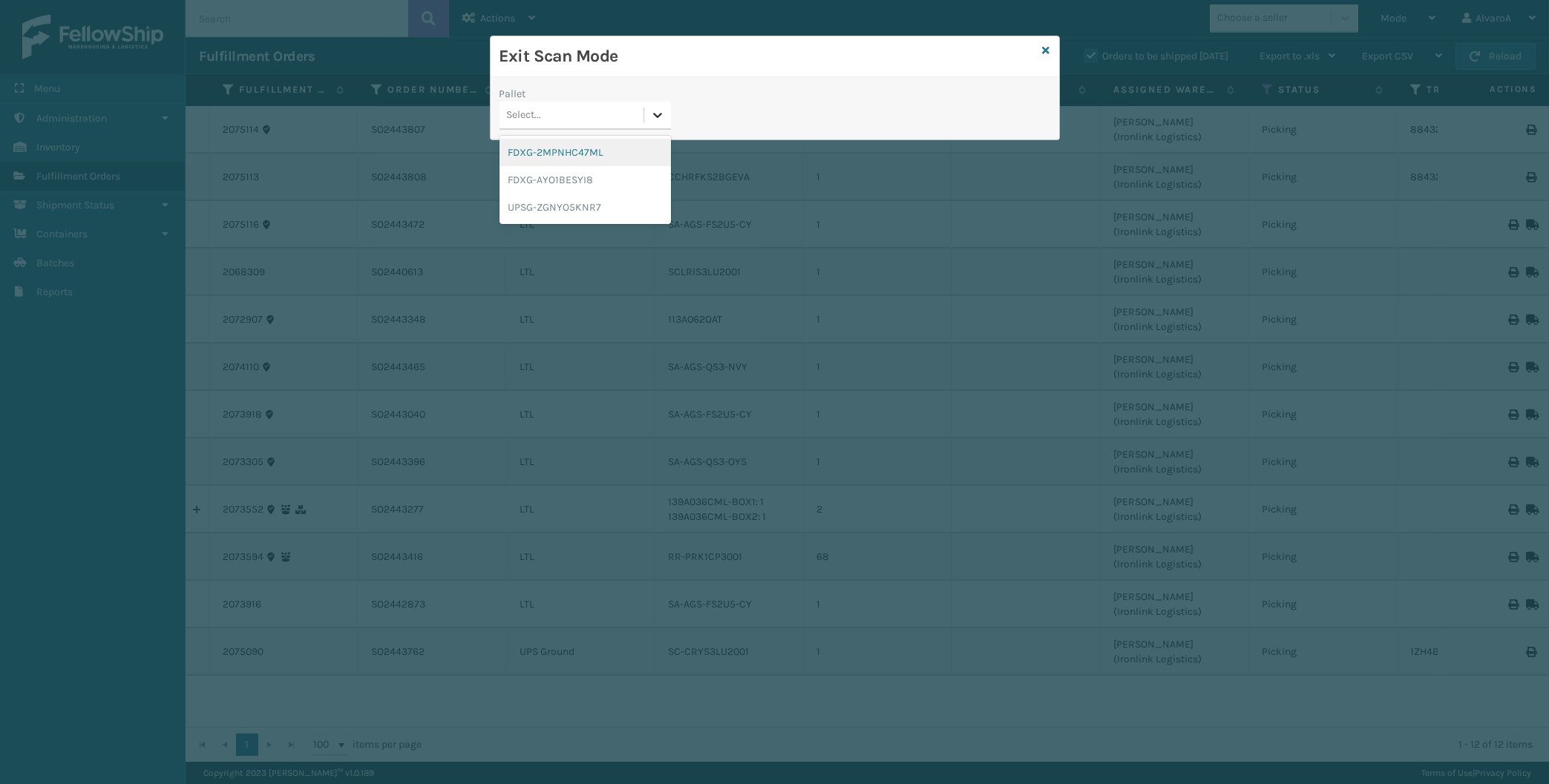
drag, startPoint x: 646, startPoint y: 113, endPoint x: 591, endPoint y: 165, distance: 75.7
click at [646, 114] on div at bounding box center [658, 115] width 27 height 27
click at [540, 211] on div "UPSG-ZGNYO5KNR7" at bounding box center [585, 207] width 172 height 28
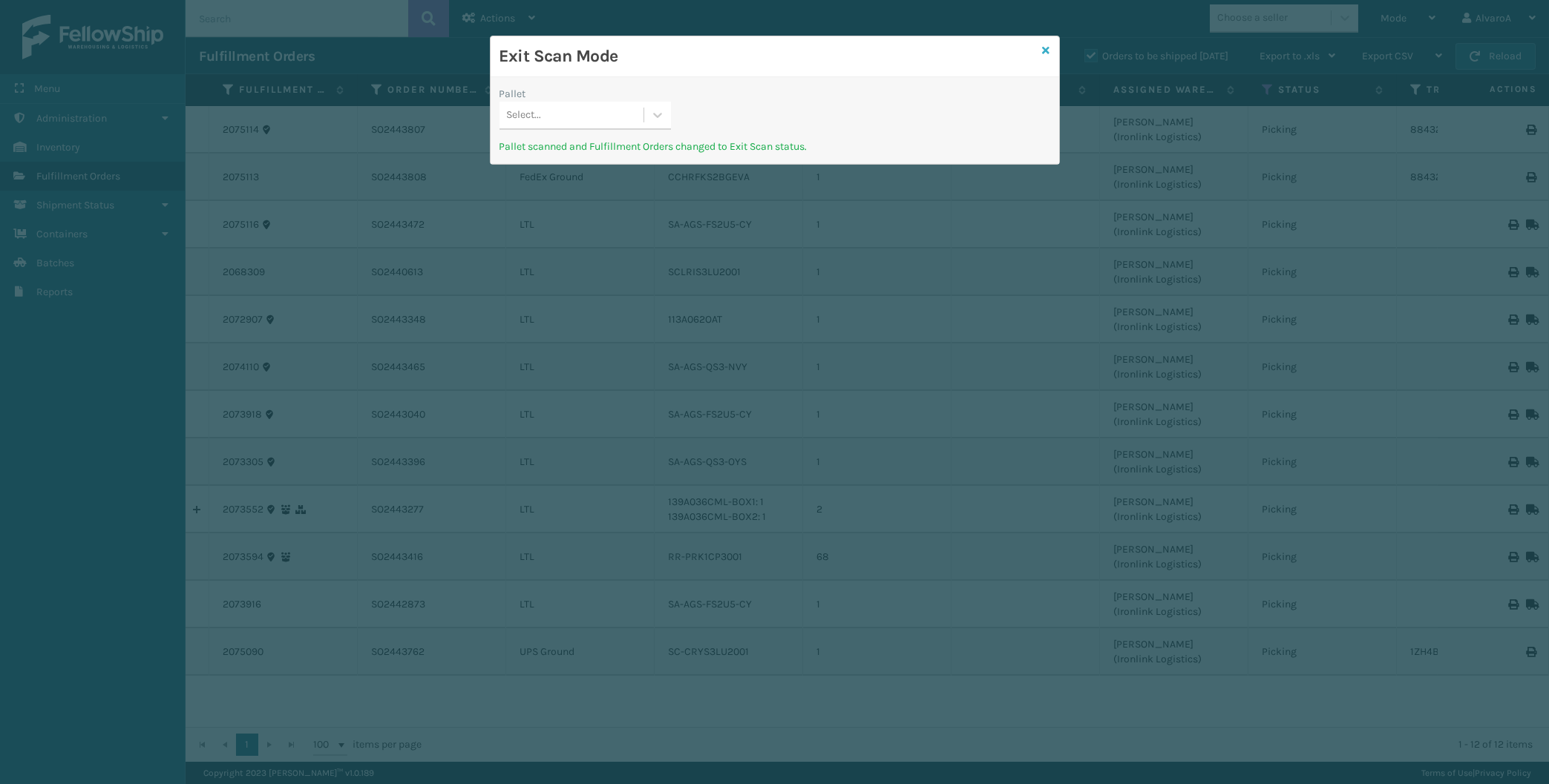
click at [1046, 48] on icon at bounding box center [1046, 51] width 7 height 11
